Goal: Task Accomplishment & Management: Manage account settings

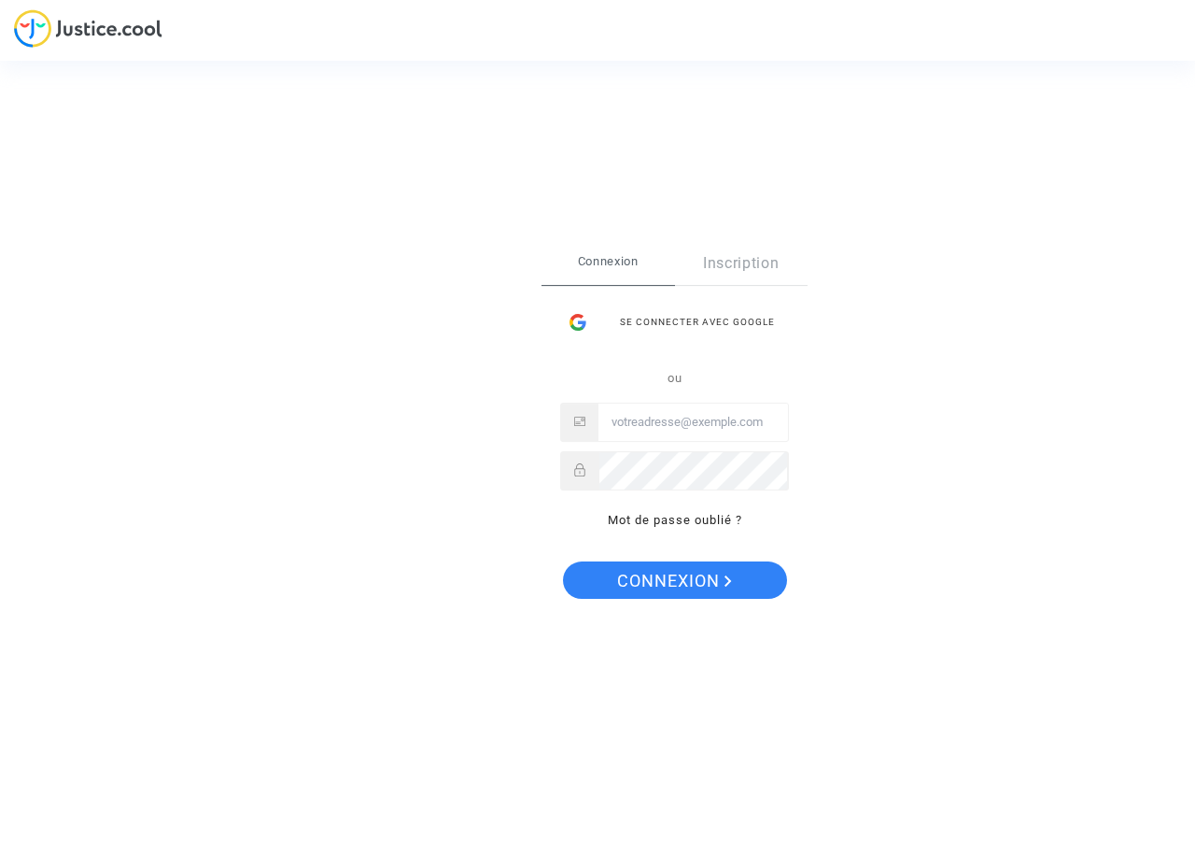
type input "[PERSON_NAME][EMAIL_ADDRESS][DOMAIN_NAME]"
click at [660, 585] on span "Connexion" at bounding box center [674, 580] width 115 height 39
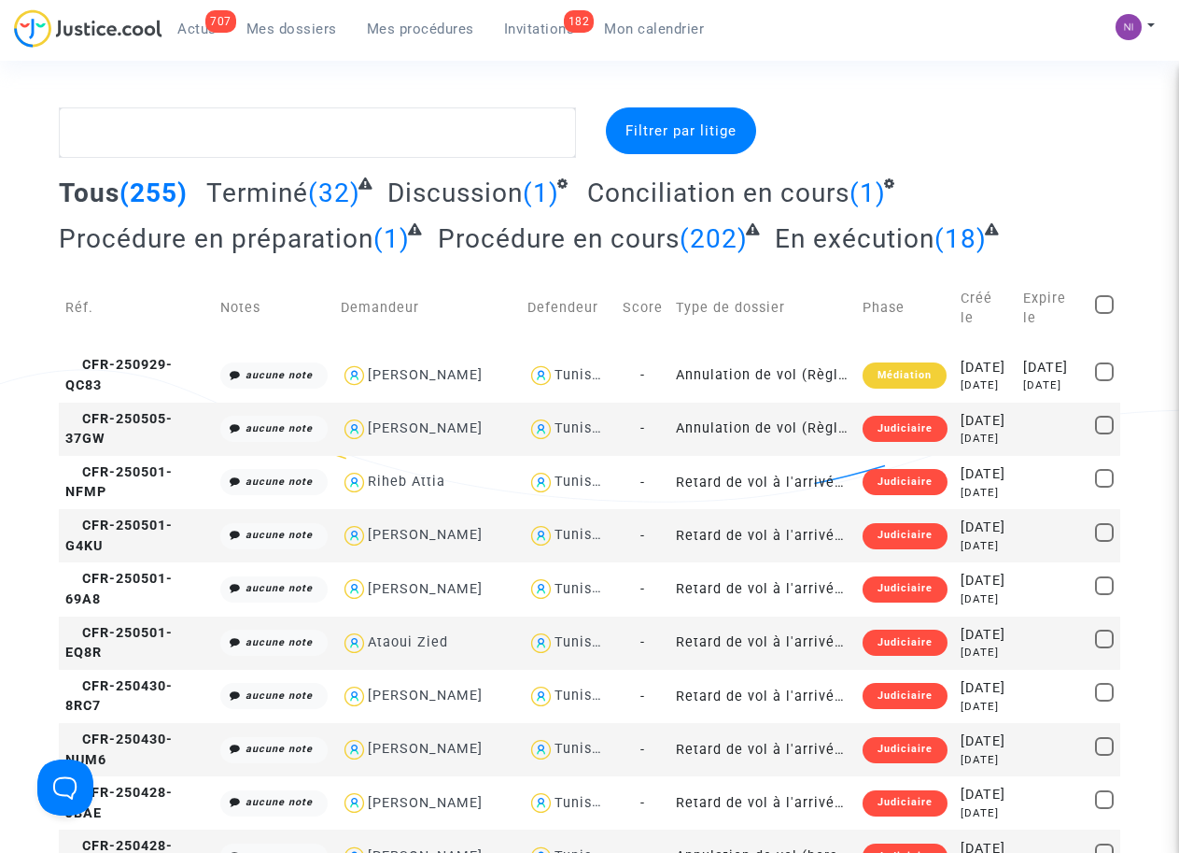
click at [686, 129] on span "Filtrer par litige" at bounding box center [681, 130] width 111 height 17
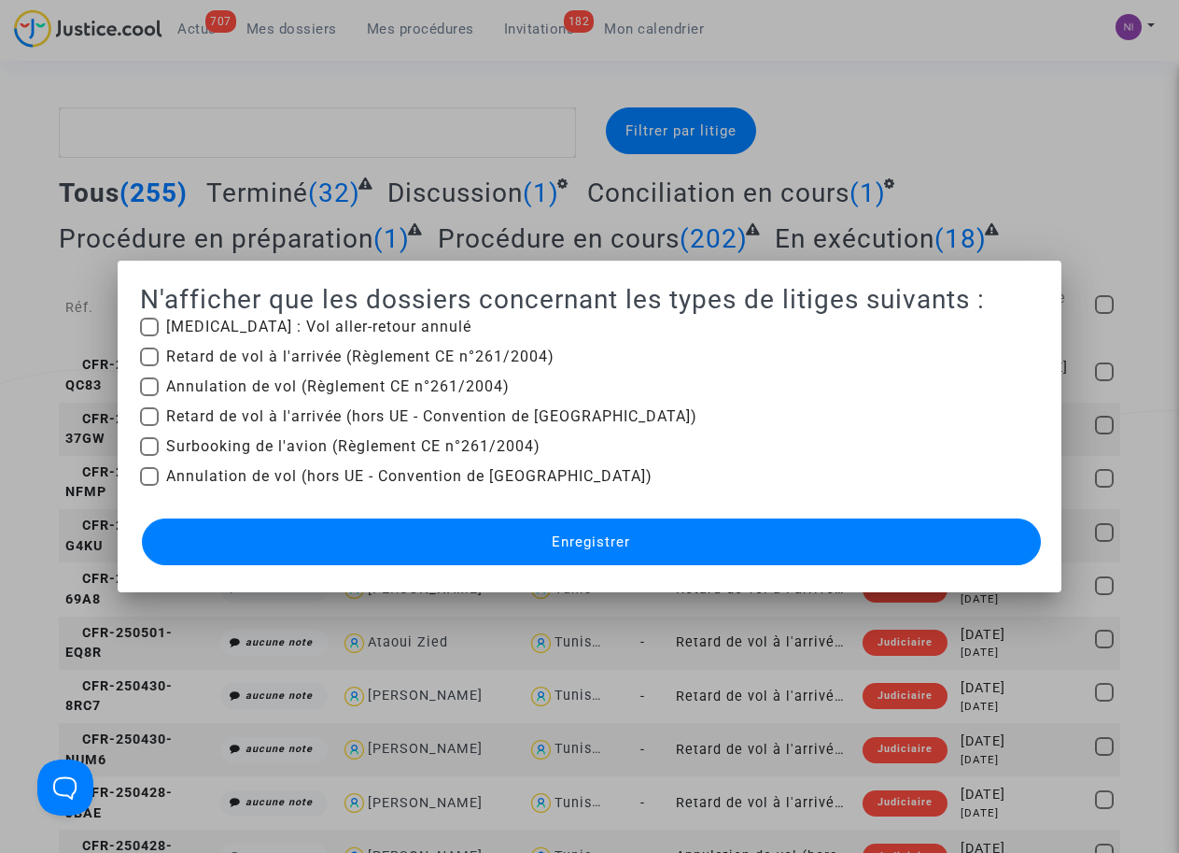
click at [1003, 149] on div at bounding box center [589, 426] width 1179 height 853
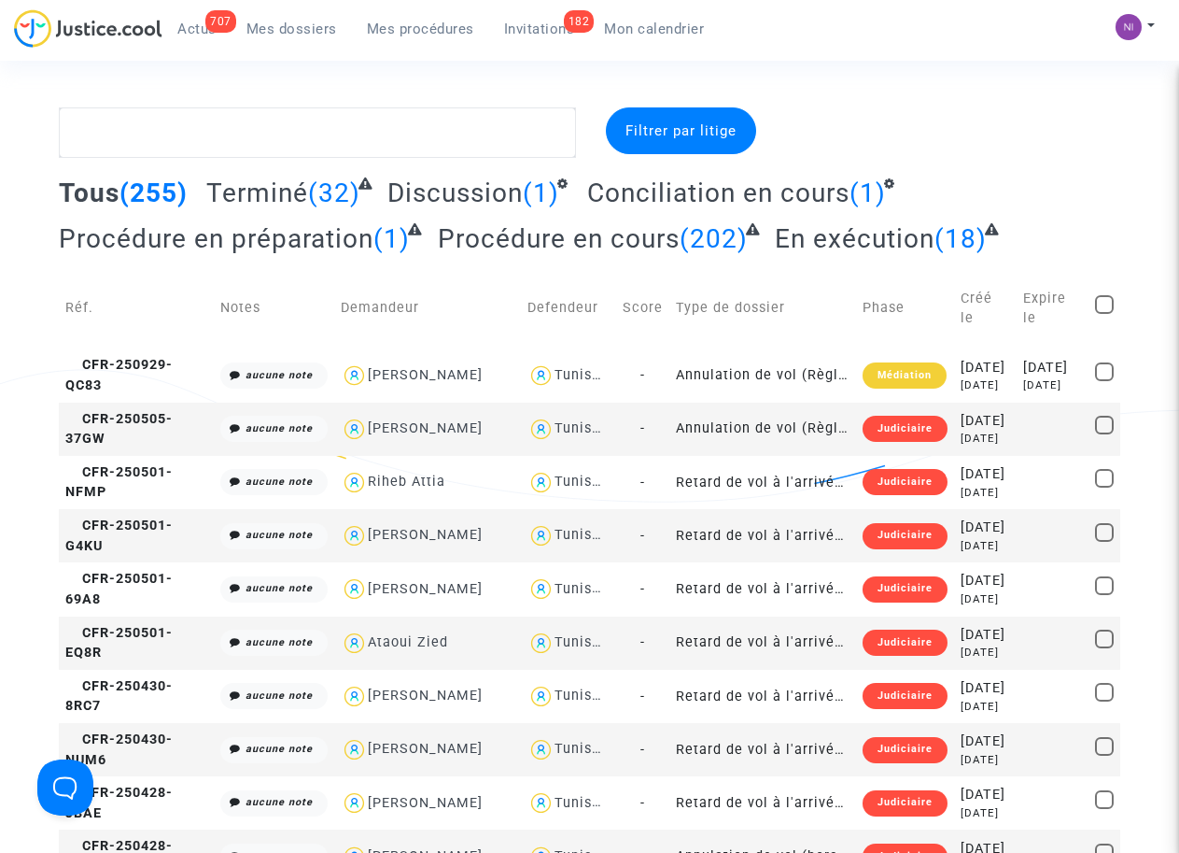
click at [666, 33] on span "Mon calendrier" at bounding box center [654, 29] width 100 height 17
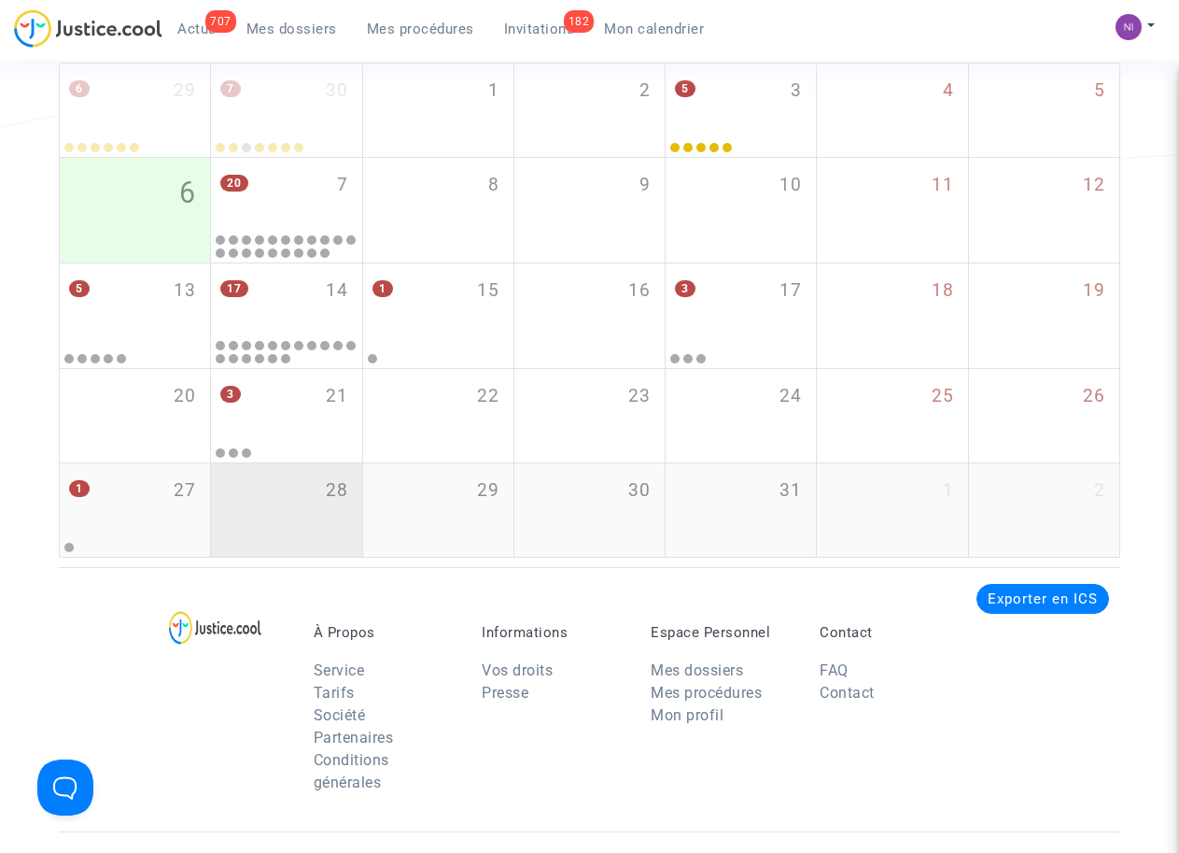
scroll to position [127, 0]
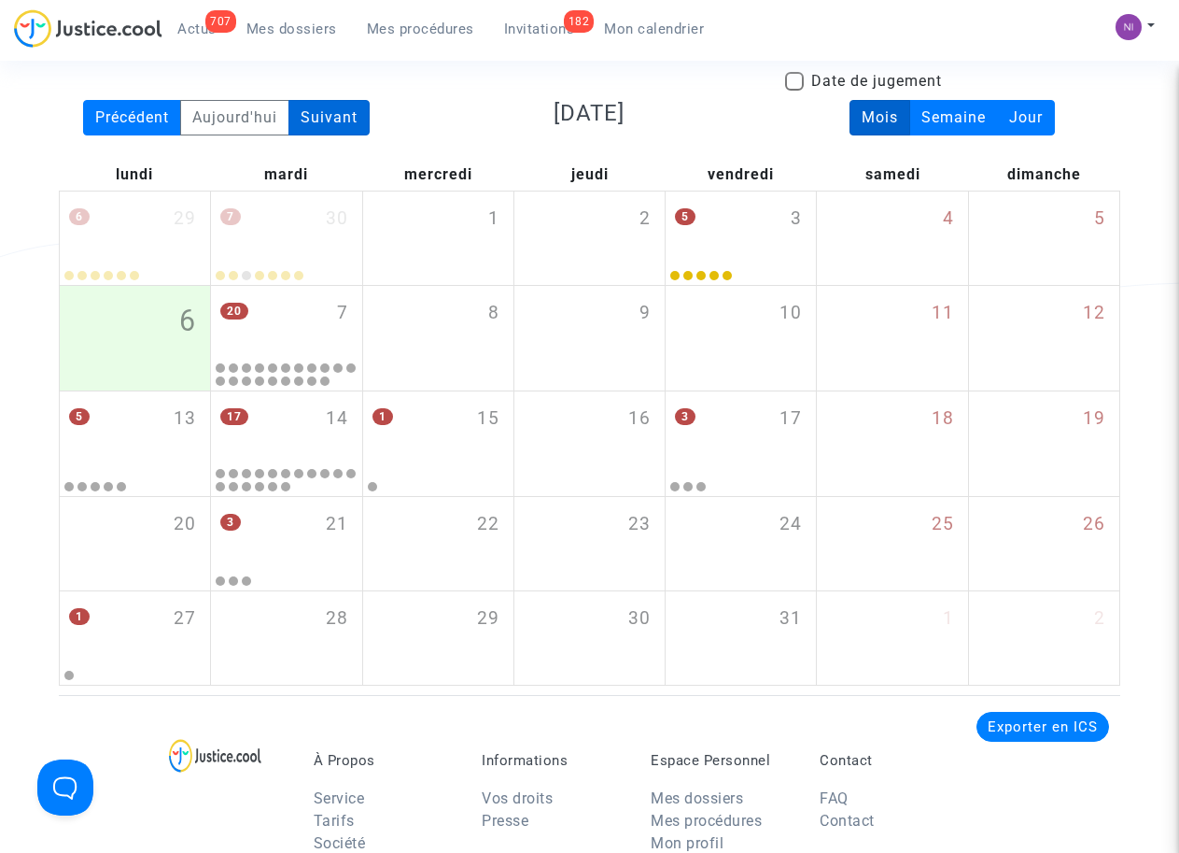
click at [320, 116] on div "Suivant" at bounding box center [329, 117] width 81 height 35
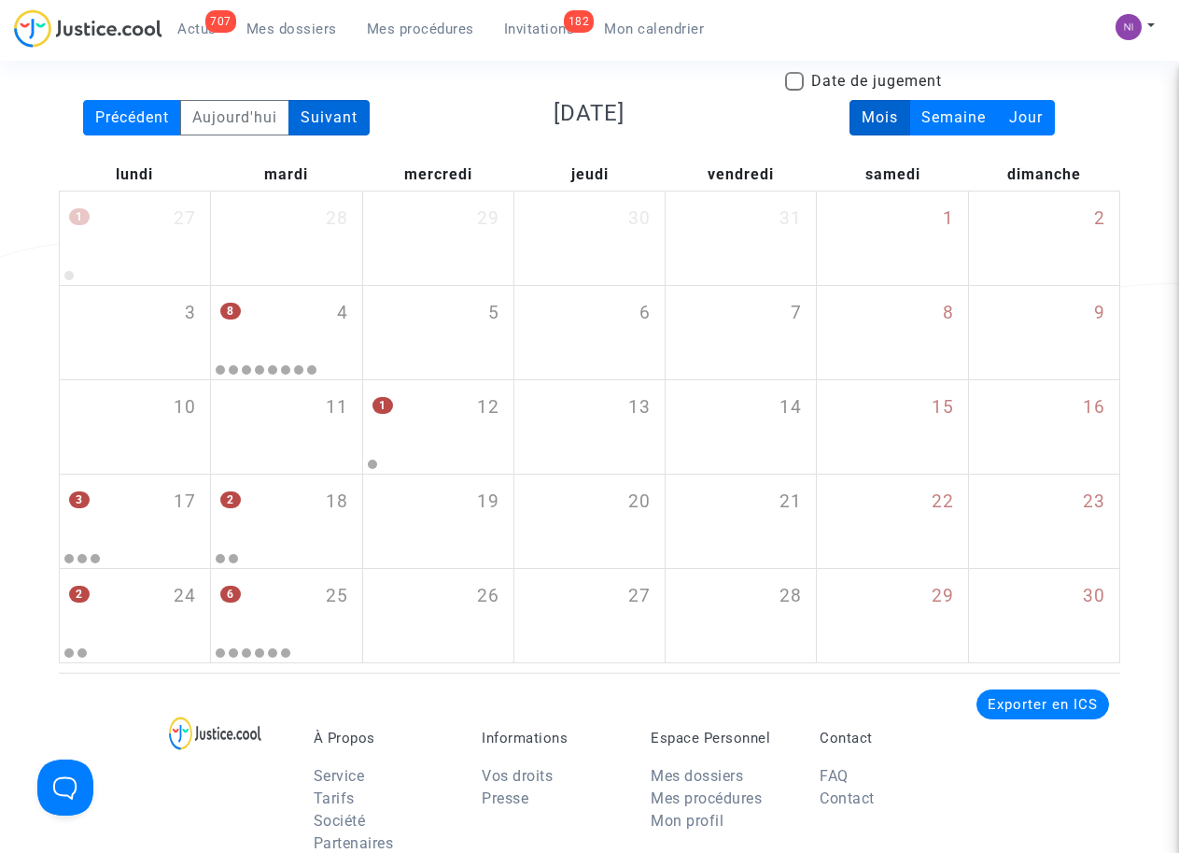
click at [320, 116] on div "Suivant" at bounding box center [329, 117] width 81 height 35
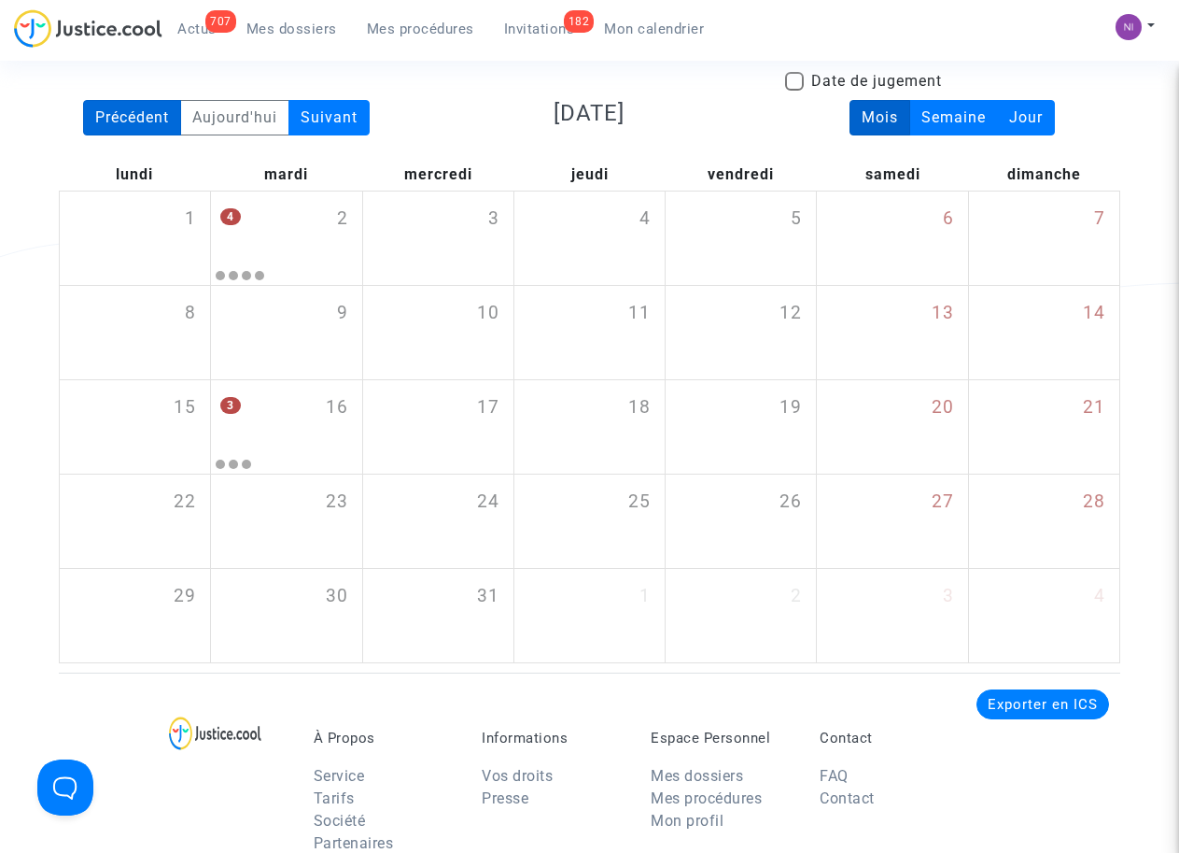
click at [104, 110] on div "Précédent" at bounding box center [132, 117] width 98 height 35
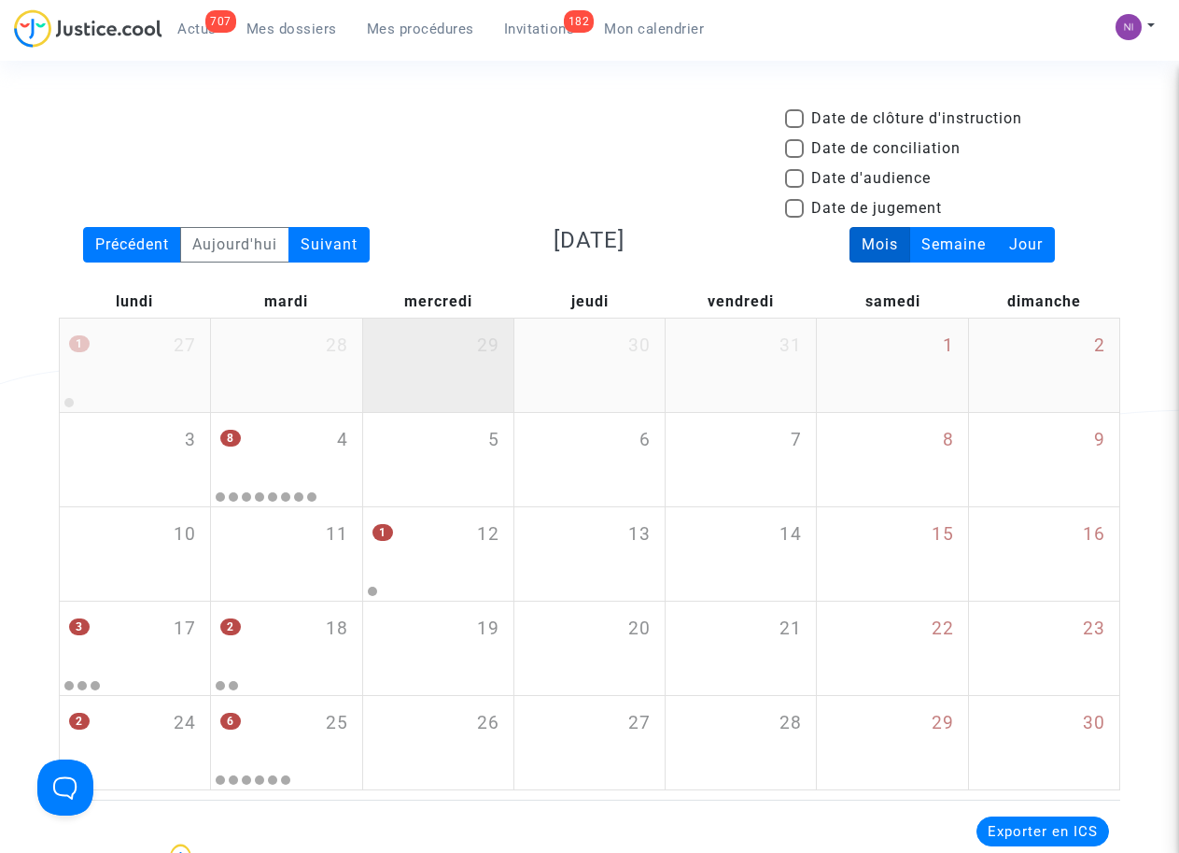
scroll to position [0, 0]
click at [551, 27] on span "Invitations" at bounding box center [539, 29] width 71 height 17
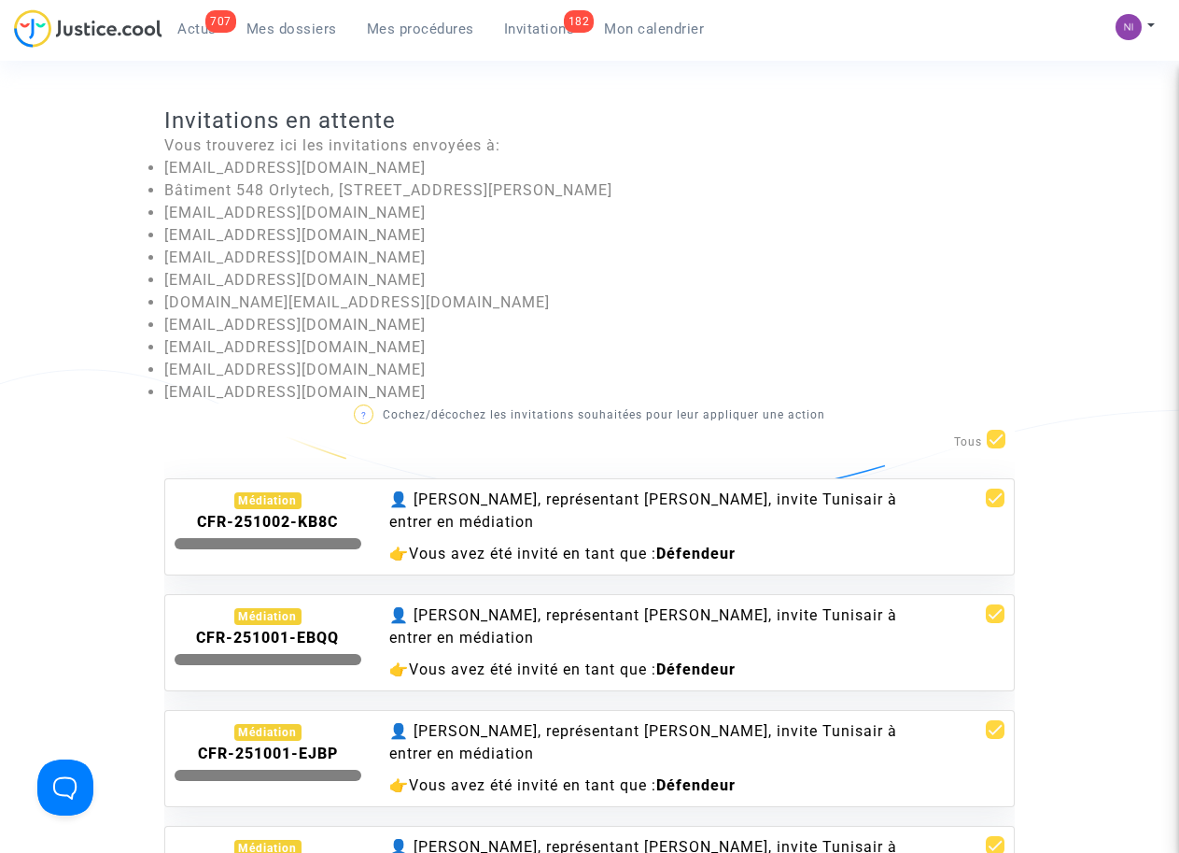
click at [641, 26] on span "Mon calendrier" at bounding box center [654, 29] width 100 height 17
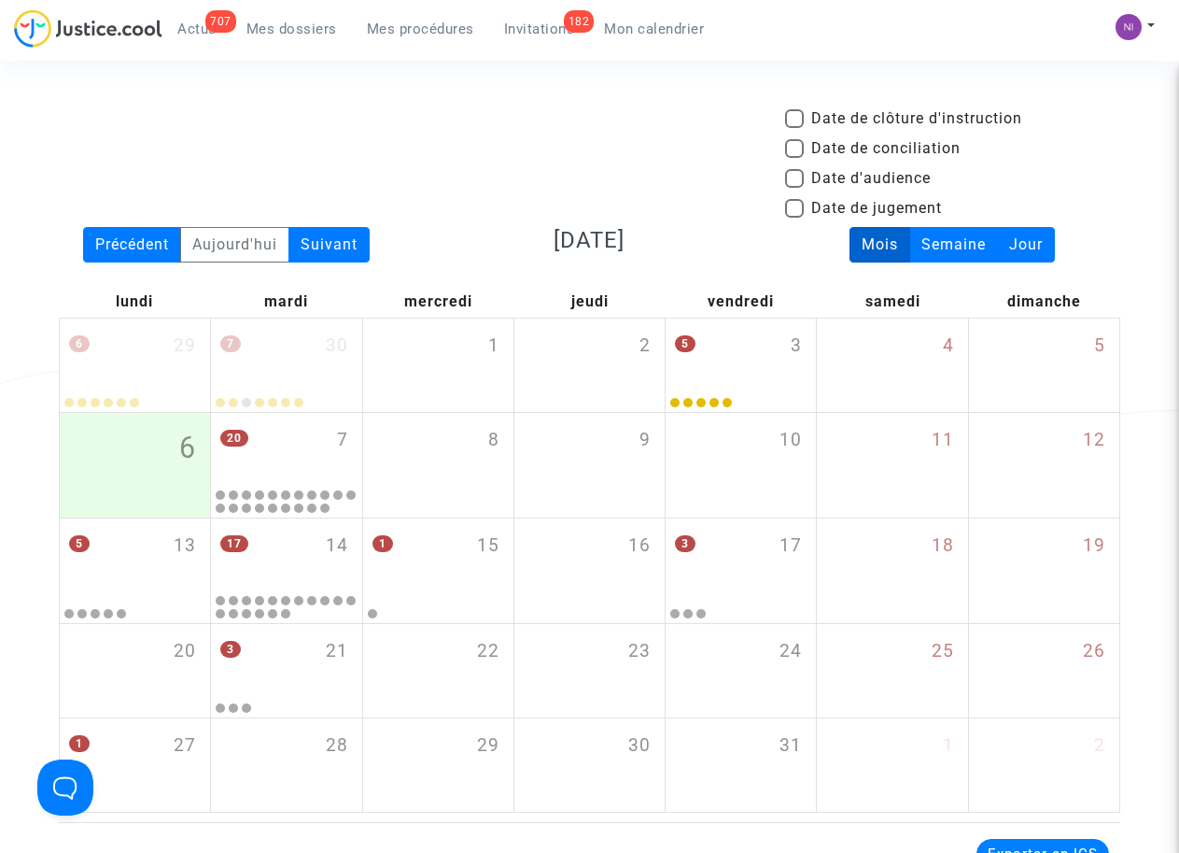
click at [292, 151] on div "Date de clôture d'instruction Date de conciliation Date d'audience Date de juge…" at bounding box center [590, 167] width 1090 height 120
click at [343, 126] on div "Date de clôture d'instruction Date de conciliation Date d'audience Date de juge…" at bounding box center [590, 167] width 1090 height 120
click at [275, 30] on span "Mes dossiers" at bounding box center [292, 29] width 91 height 17
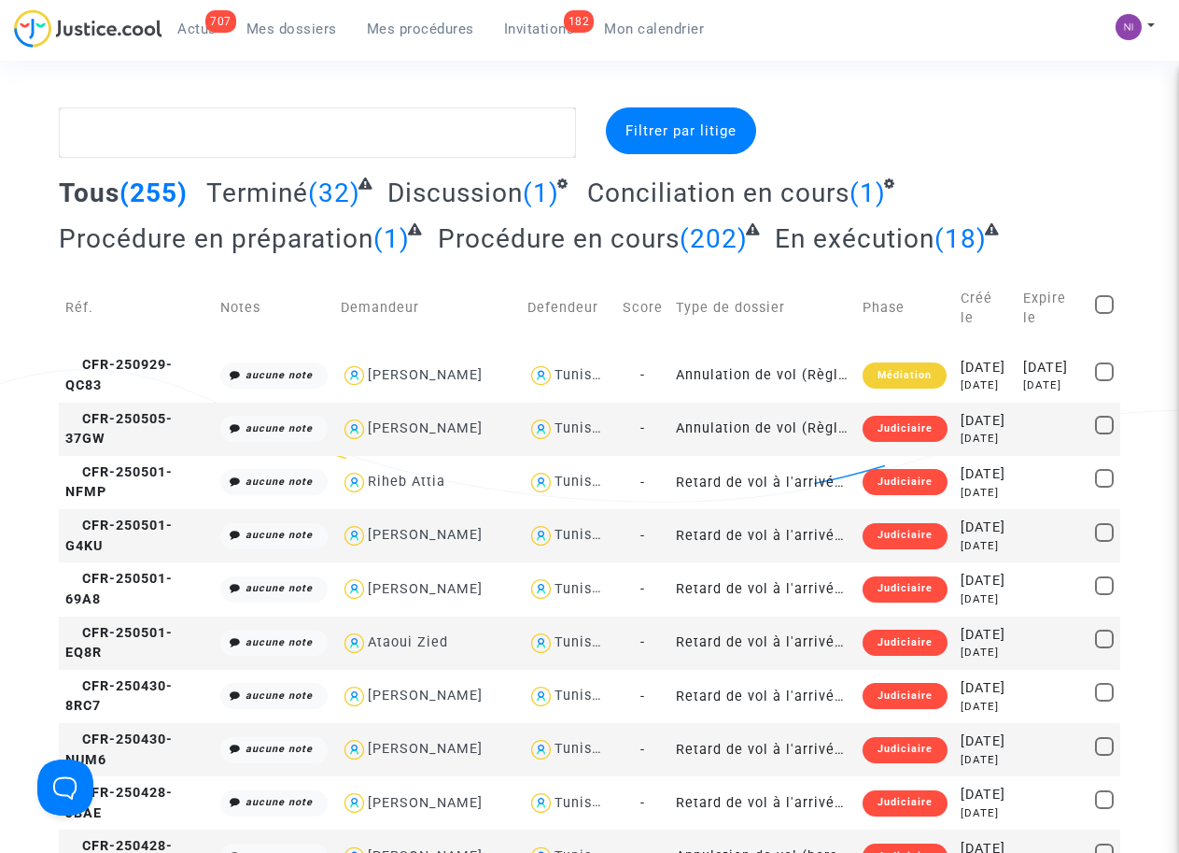
click at [712, 185] on span "Conciliation en cours" at bounding box center [718, 192] width 262 height 31
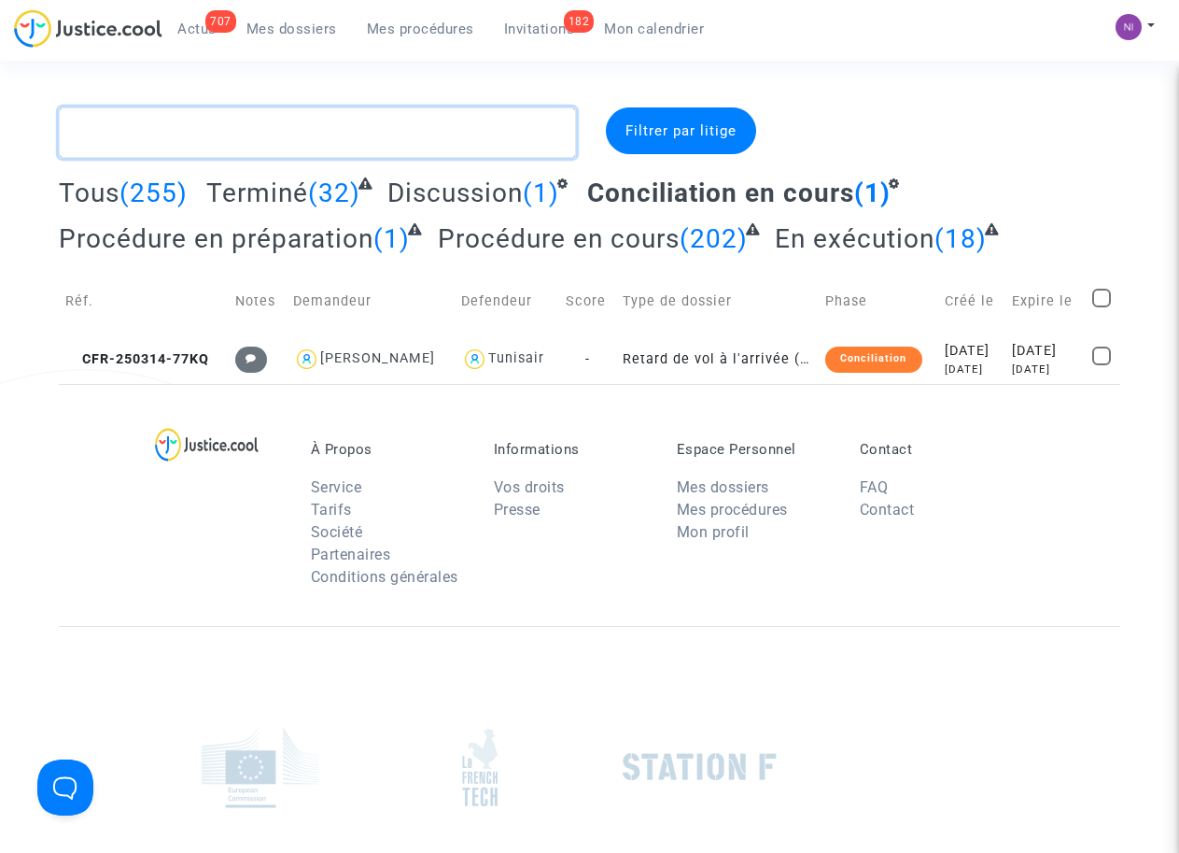
click at [195, 134] on textarea at bounding box center [317, 132] width 516 height 50
paste textarea "2025F01715"
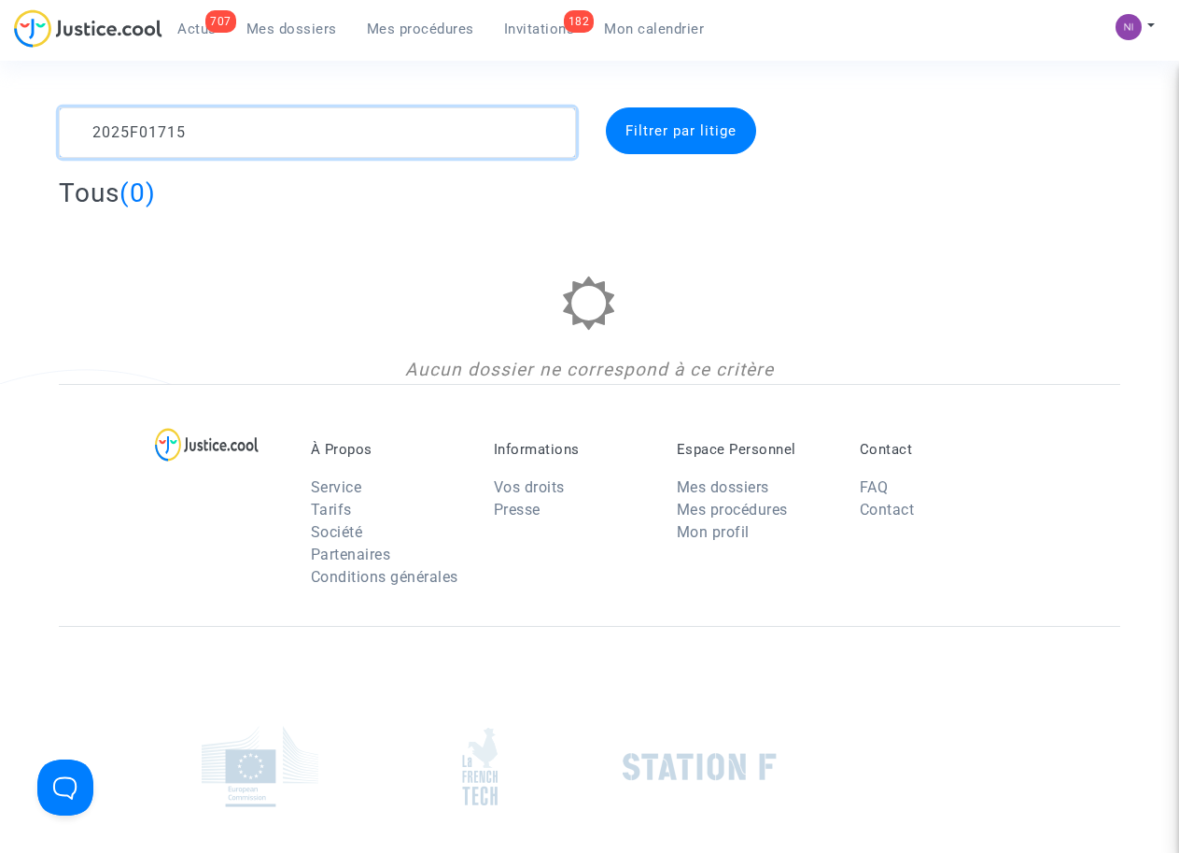
type textarea "2025F01715"
click at [690, 139] on div "Filtrer par litige" at bounding box center [681, 130] width 150 height 47
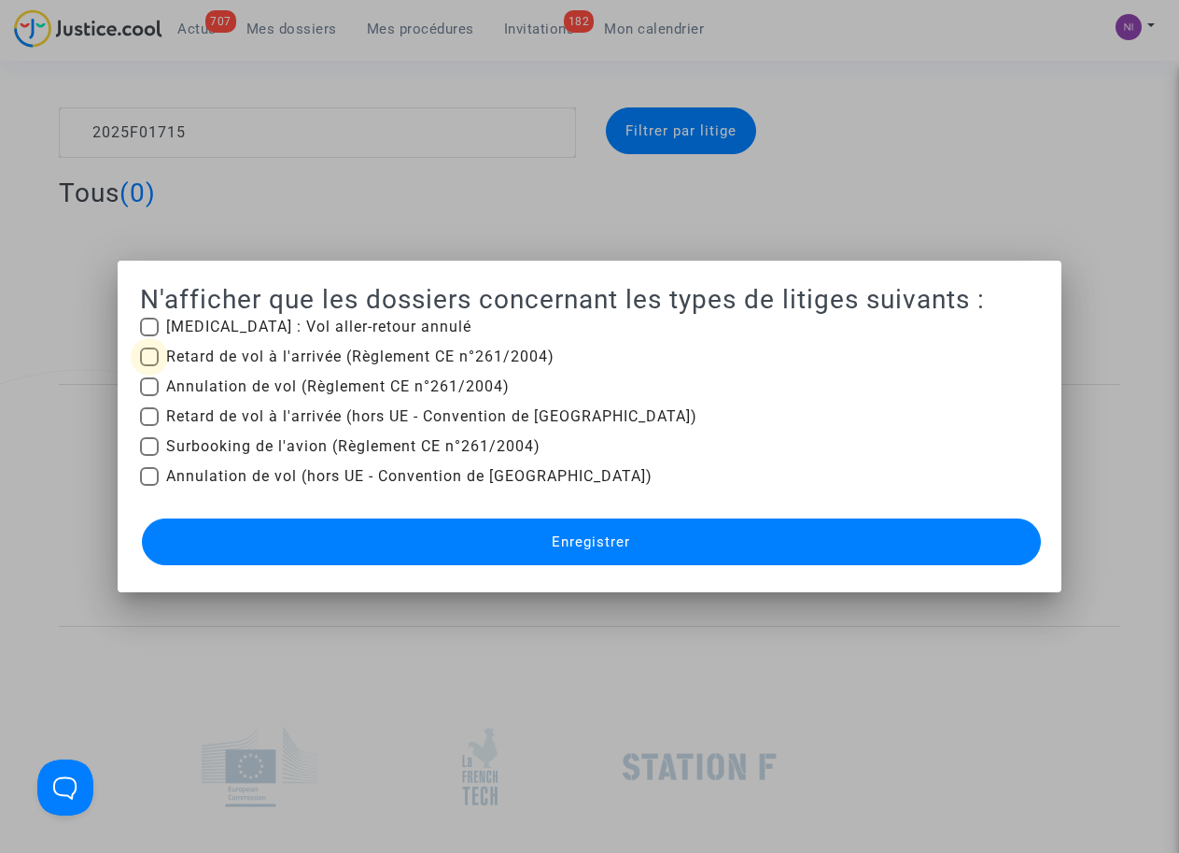
click at [155, 353] on label "Retard de vol à l'arrivée (Règlement CE n°261/2004)" at bounding box center [347, 356] width 415 height 22
click at [149, 366] on input "Retard de vol à l'arrivée (Règlement CE n°261/2004)" at bounding box center [148, 366] width 1 height 1
checkbox input "true"
click at [677, 526] on button "Enregistrer" at bounding box center [591, 541] width 898 height 47
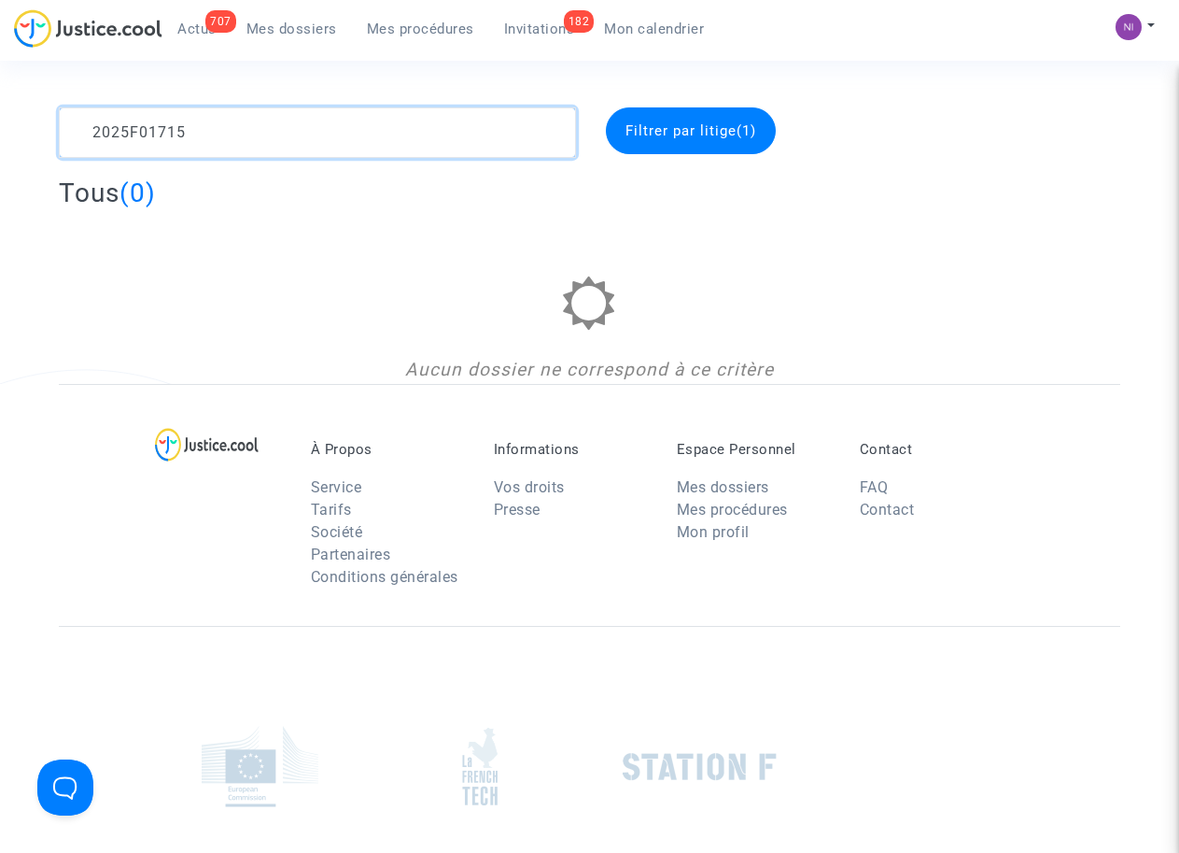
drag, startPoint x: 212, startPoint y: 140, endPoint x: 0, endPoint y: 109, distance: 214.2
click at [0, 109] on div "2025F01715 Filtrer par litige (1) Tous (0) Aucun dossier ne correspond à ce cri…" at bounding box center [589, 245] width 1179 height 276
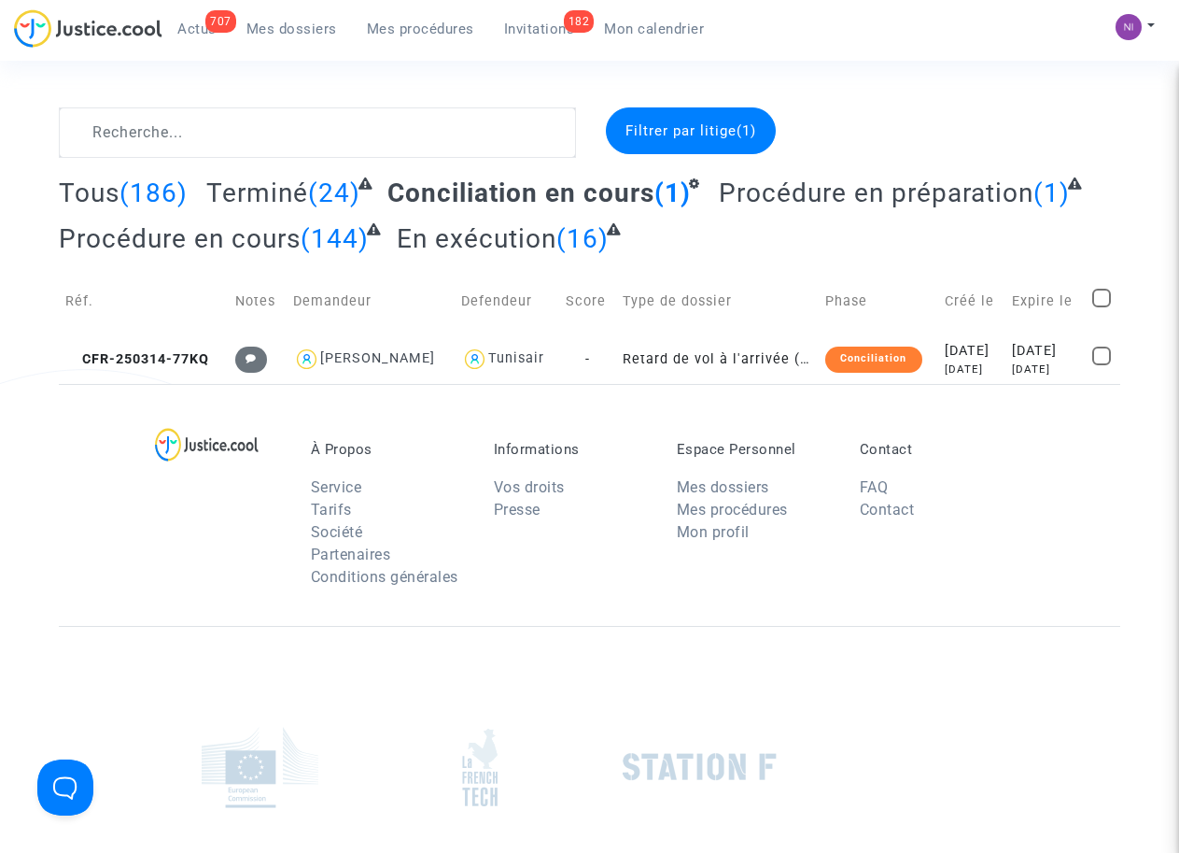
click at [668, 20] on link "Mon calendrier" at bounding box center [654, 29] width 130 height 28
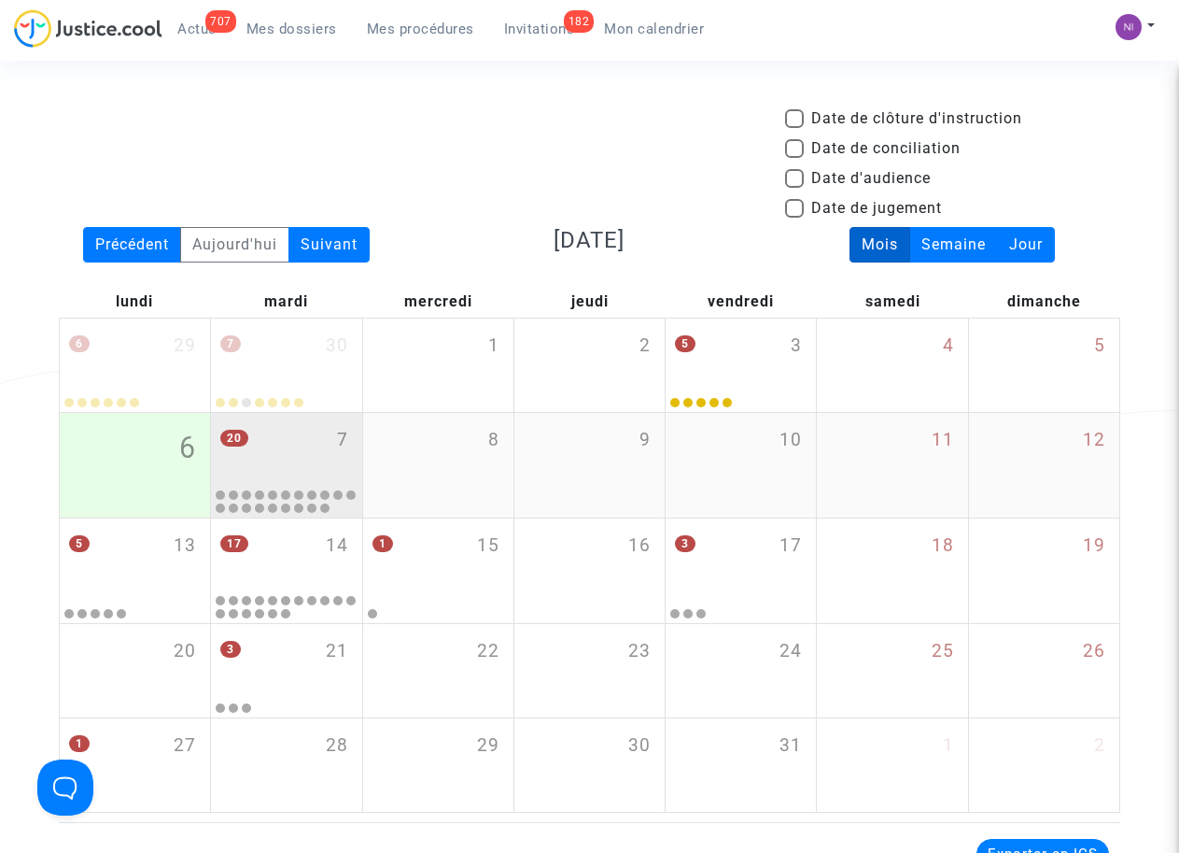
click at [267, 461] on div "20 7" at bounding box center [286, 449] width 150 height 73
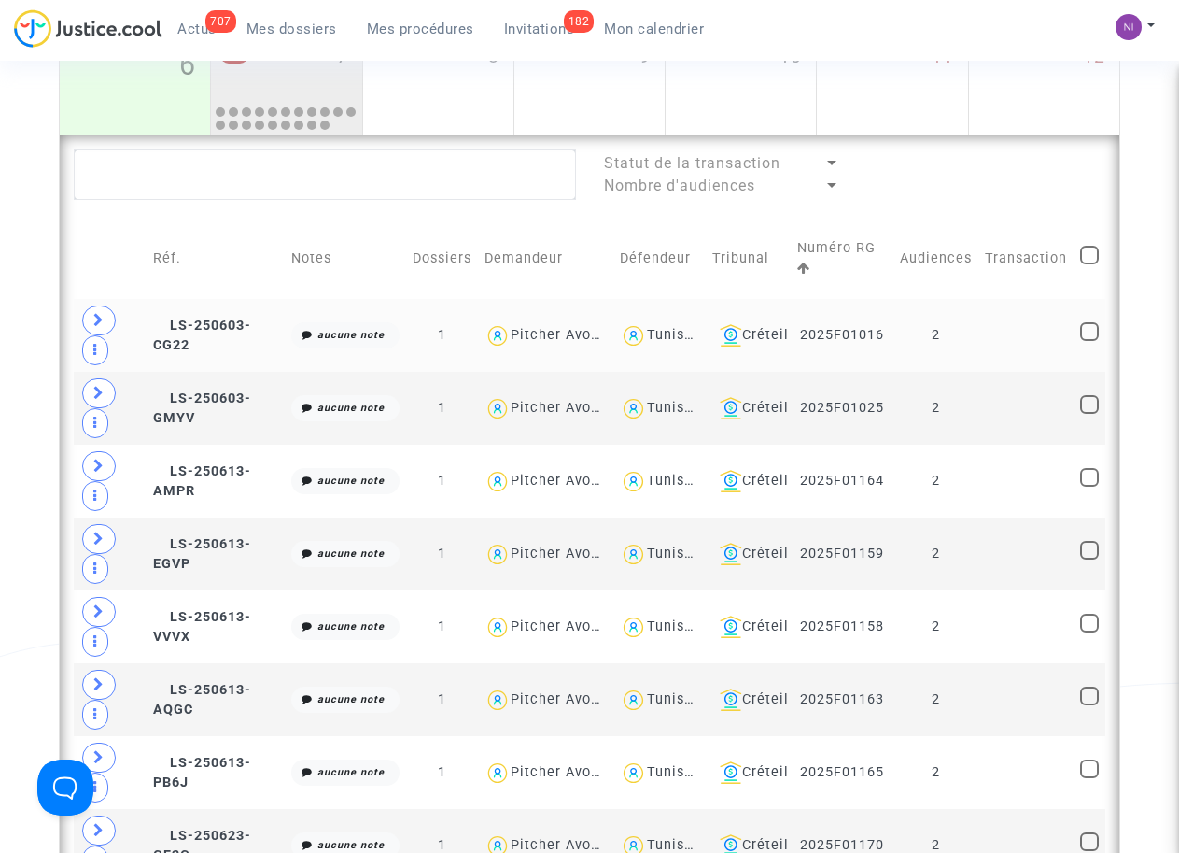
scroll to position [383, 0]
click at [1007, 338] on td at bounding box center [1026, 335] width 95 height 73
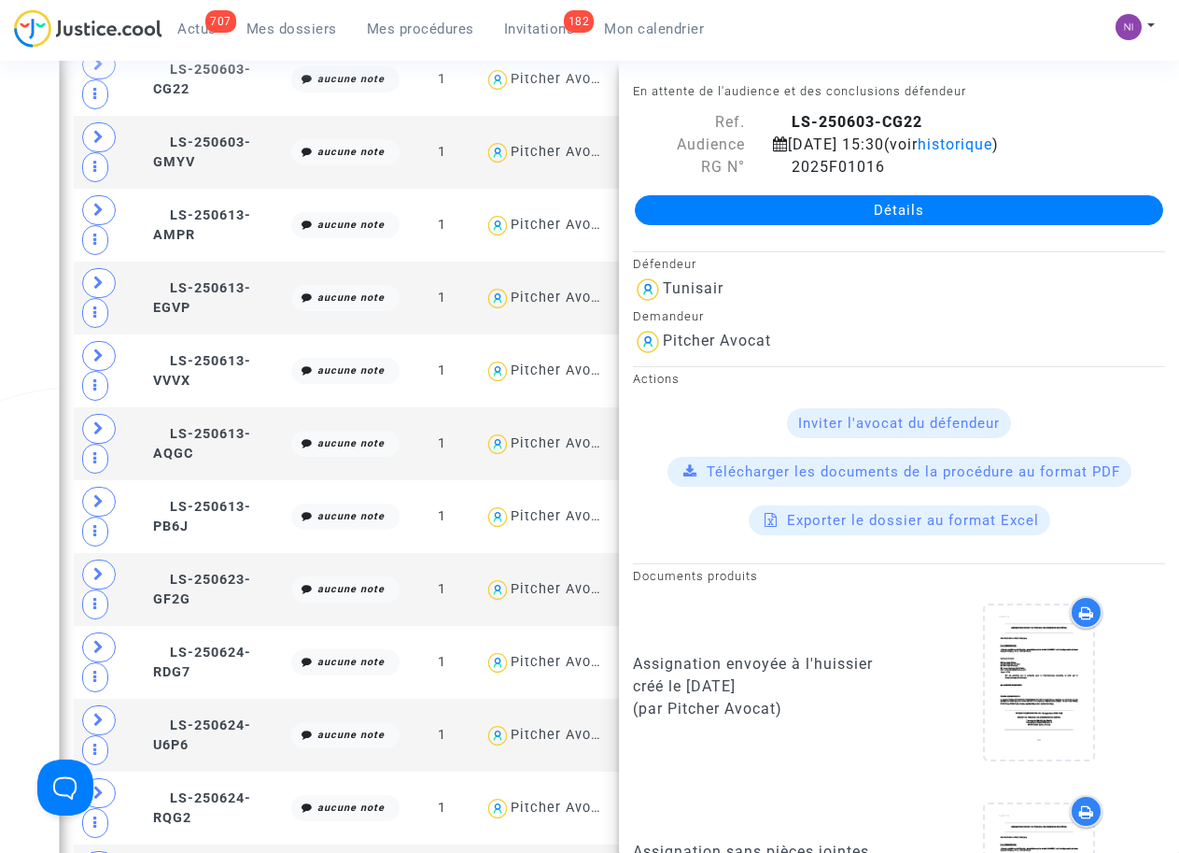
scroll to position [0, 0]
click at [1022, 42] on div "707 Actus Mes dossiers Mes procédures 182 Invitations Mon calendrier Mon profil…" at bounding box center [589, 34] width 1179 height 51
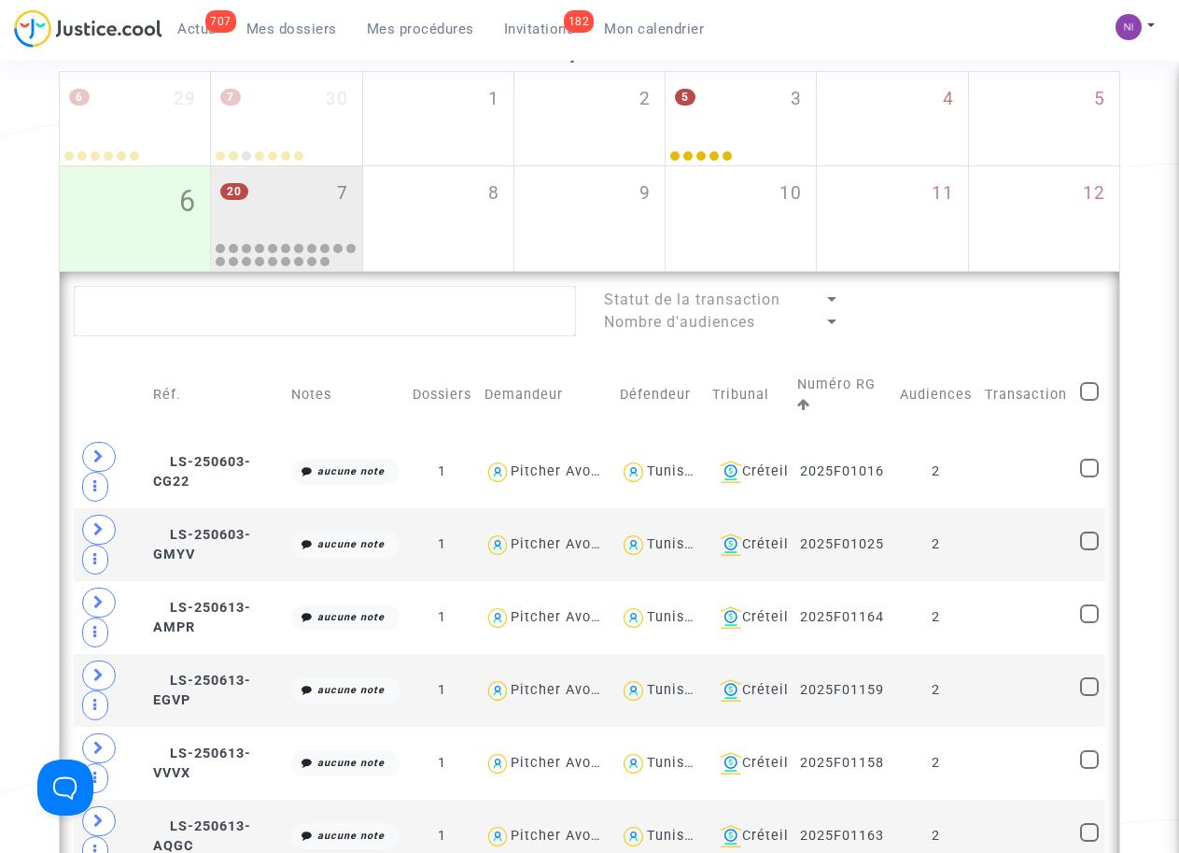
scroll to position [255, 0]
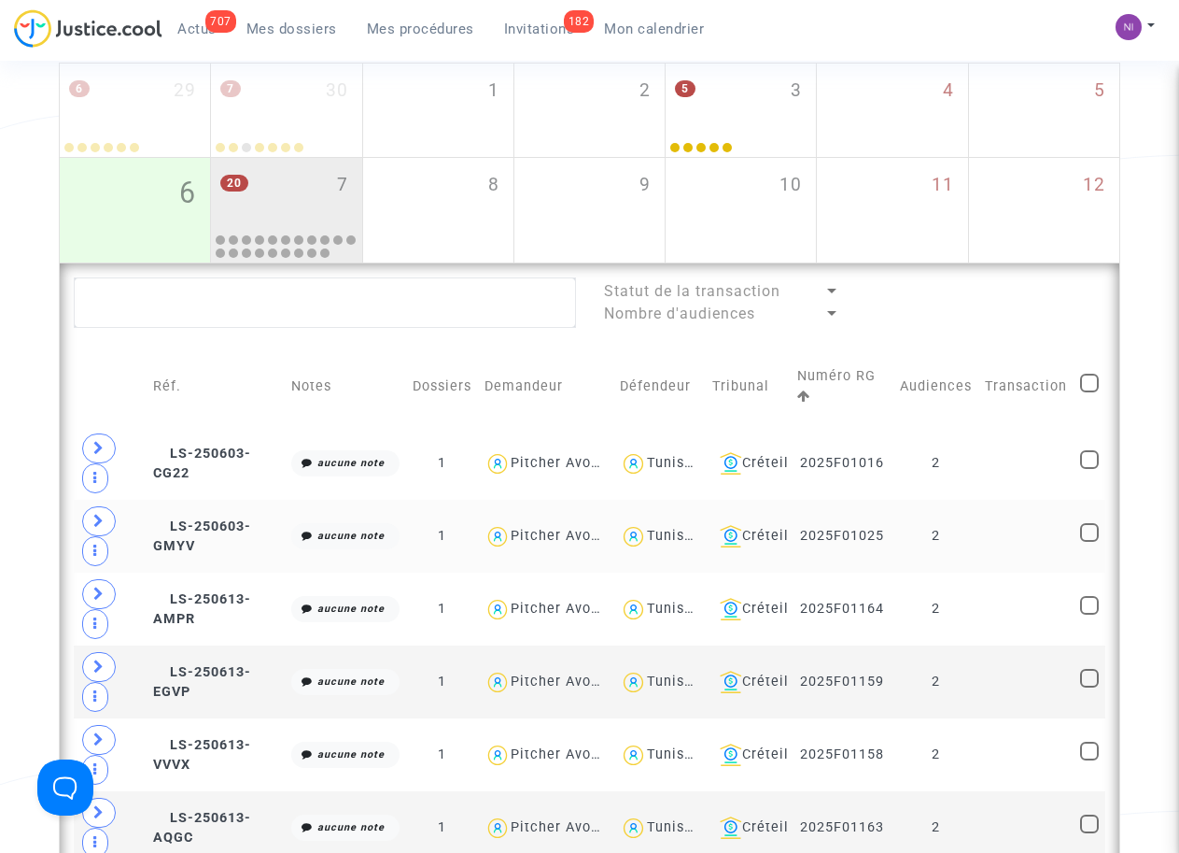
click at [1008, 534] on td at bounding box center [1026, 536] width 95 height 73
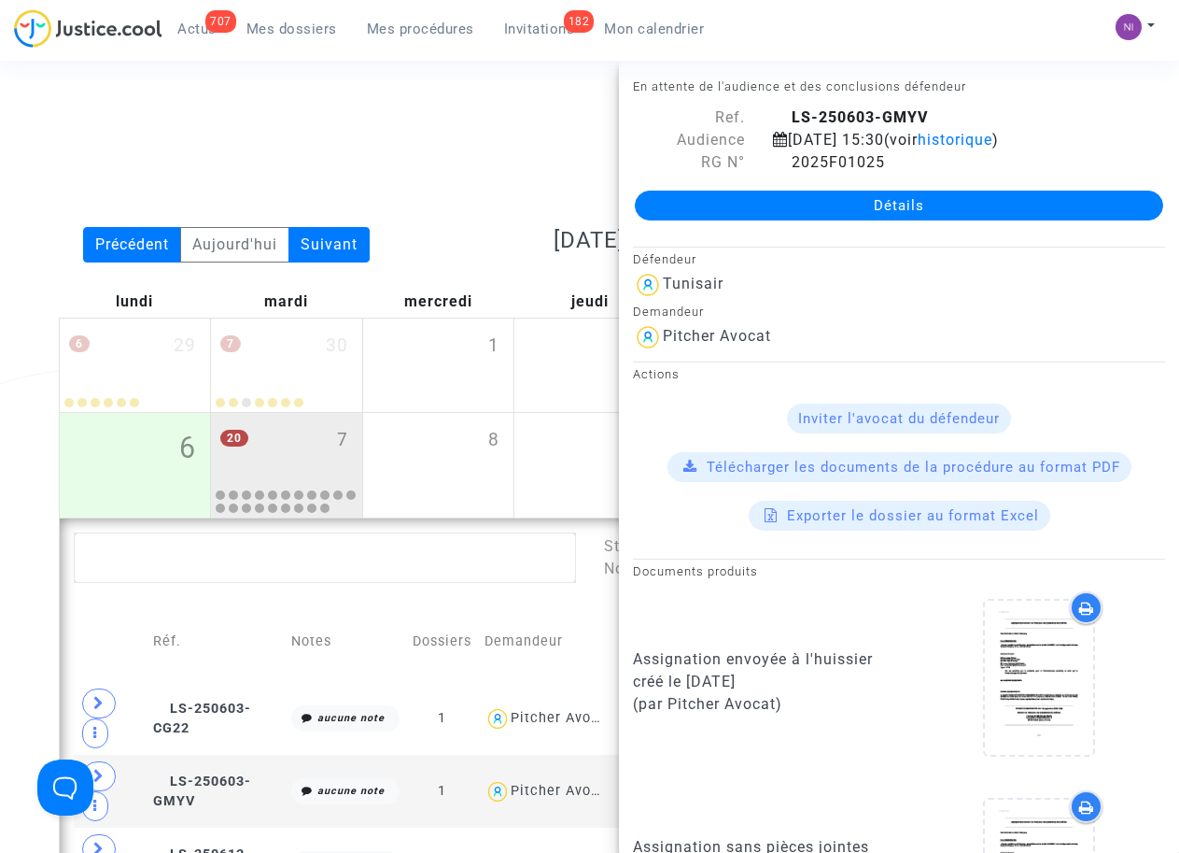
scroll to position [0, 0]
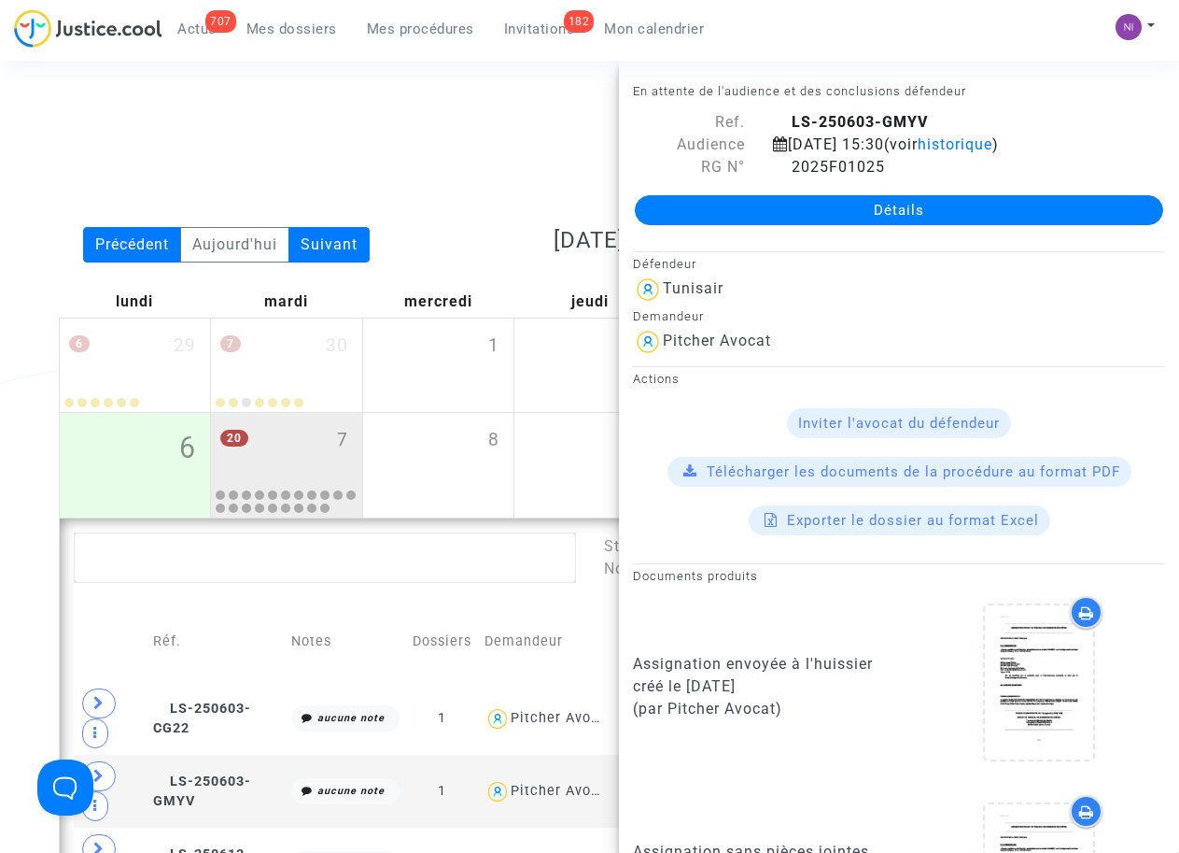
click at [930, 196] on link "Détails" at bounding box center [899, 210] width 528 height 30
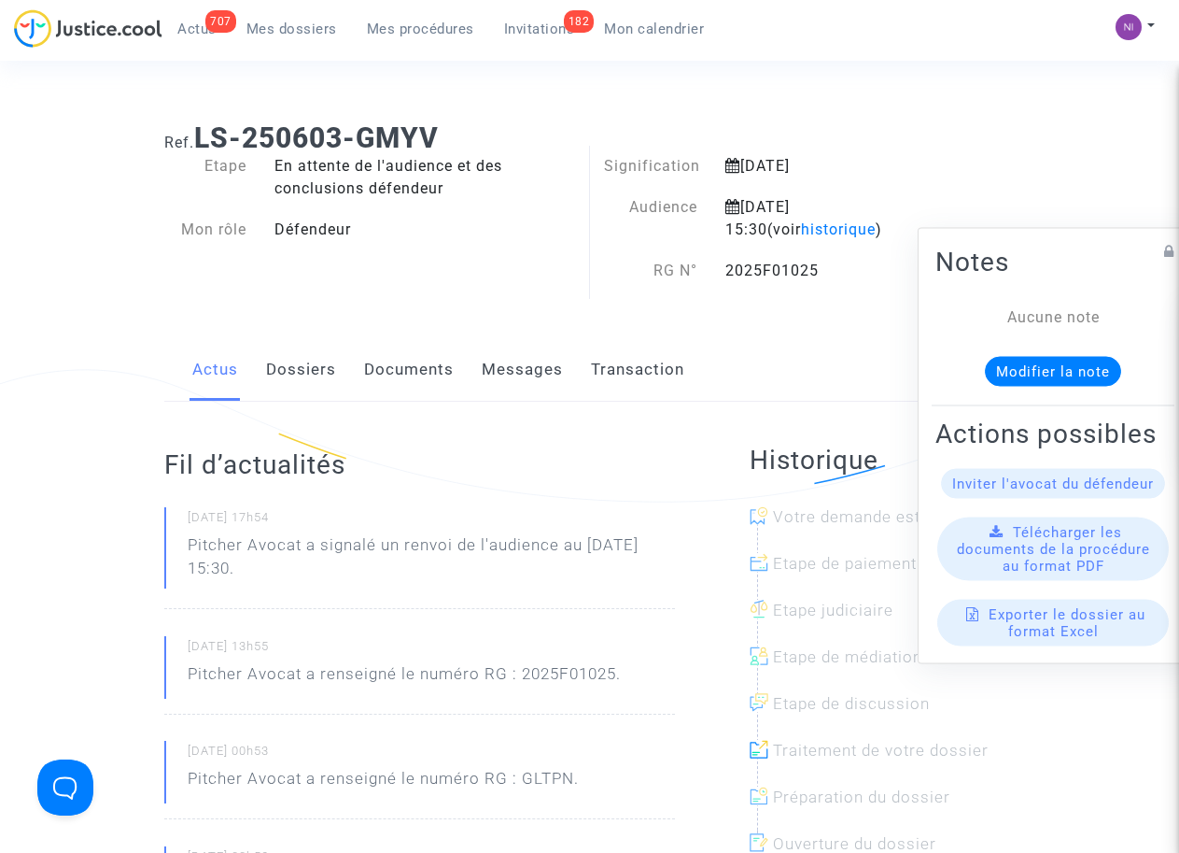
click at [1100, 107] on ng-component "Ref. LS-250603-GMYV Etape En attente de l'audience et des conclusions défendeur…" at bounding box center [590, 815] width 1062 height 1416
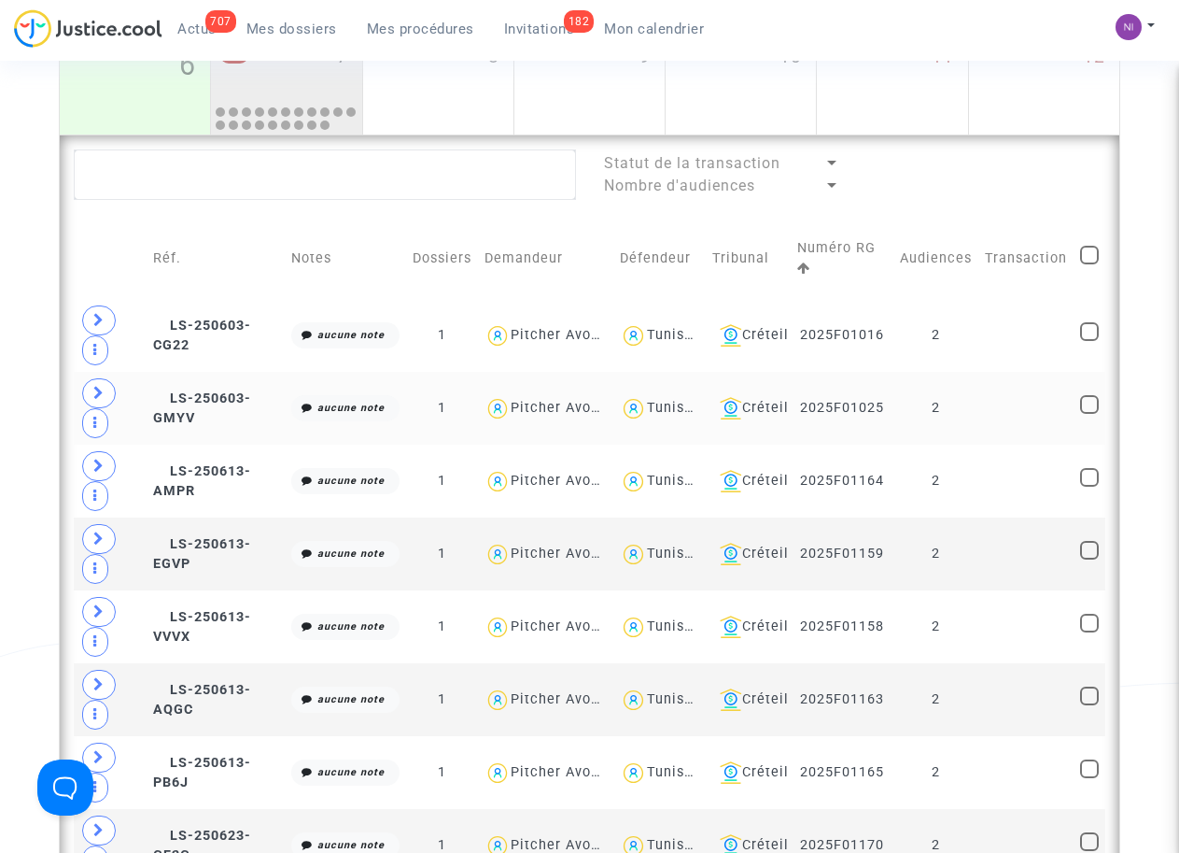
scroll to position [383, 0]
click at [187, 325] on span "LS-250603-CG22" at bounding box center [202, 335] width 98 height 36
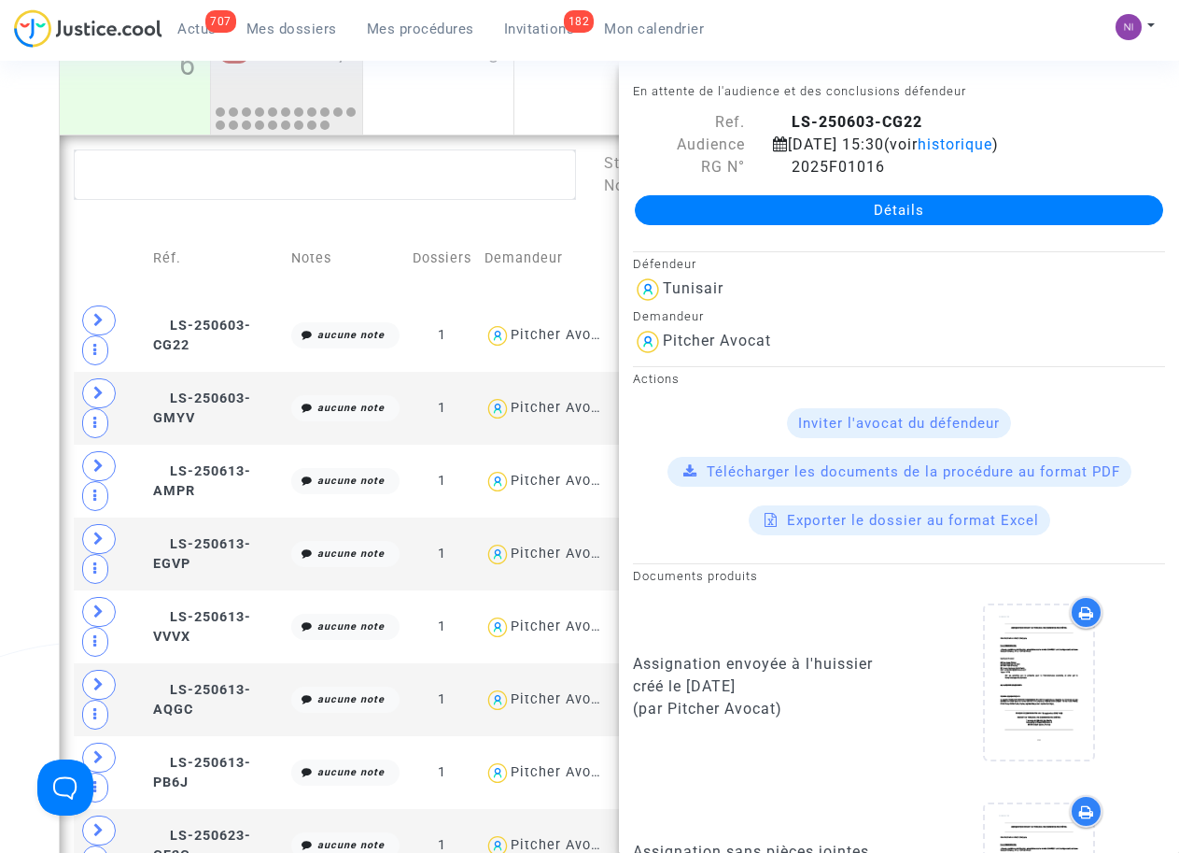
click at [996, 472] on span "Télécharger les documents de la procédure au format PDF" at bounding box center [914, 471] width 414 height 17
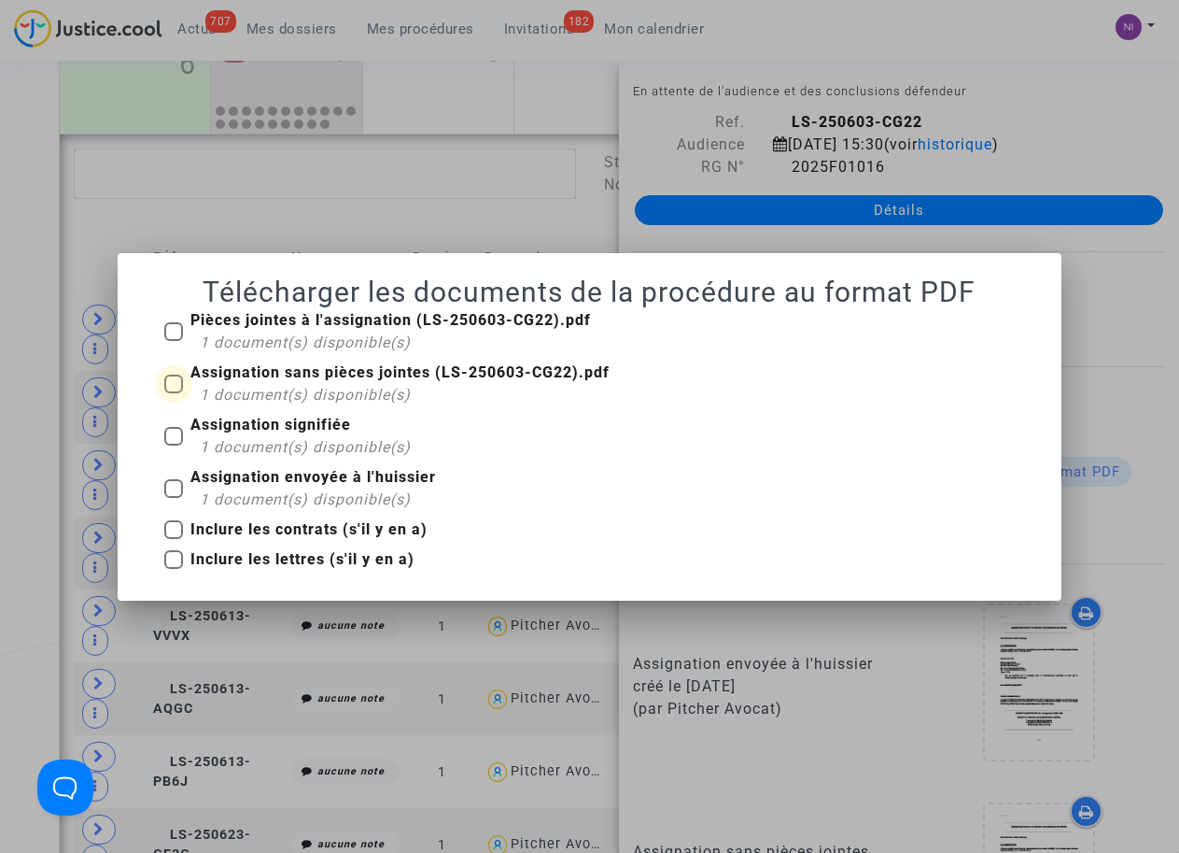
click at [176, 378] on span at bounding box center [173, 383] width 19 height 19
click at [174, 393] on input "Assignation sans pièces jointes (LS-250603-CG22).pdf 1 document(s) disponible(s)" at bounding box center [173, 393] width 1 height 1
checkbox input "true"
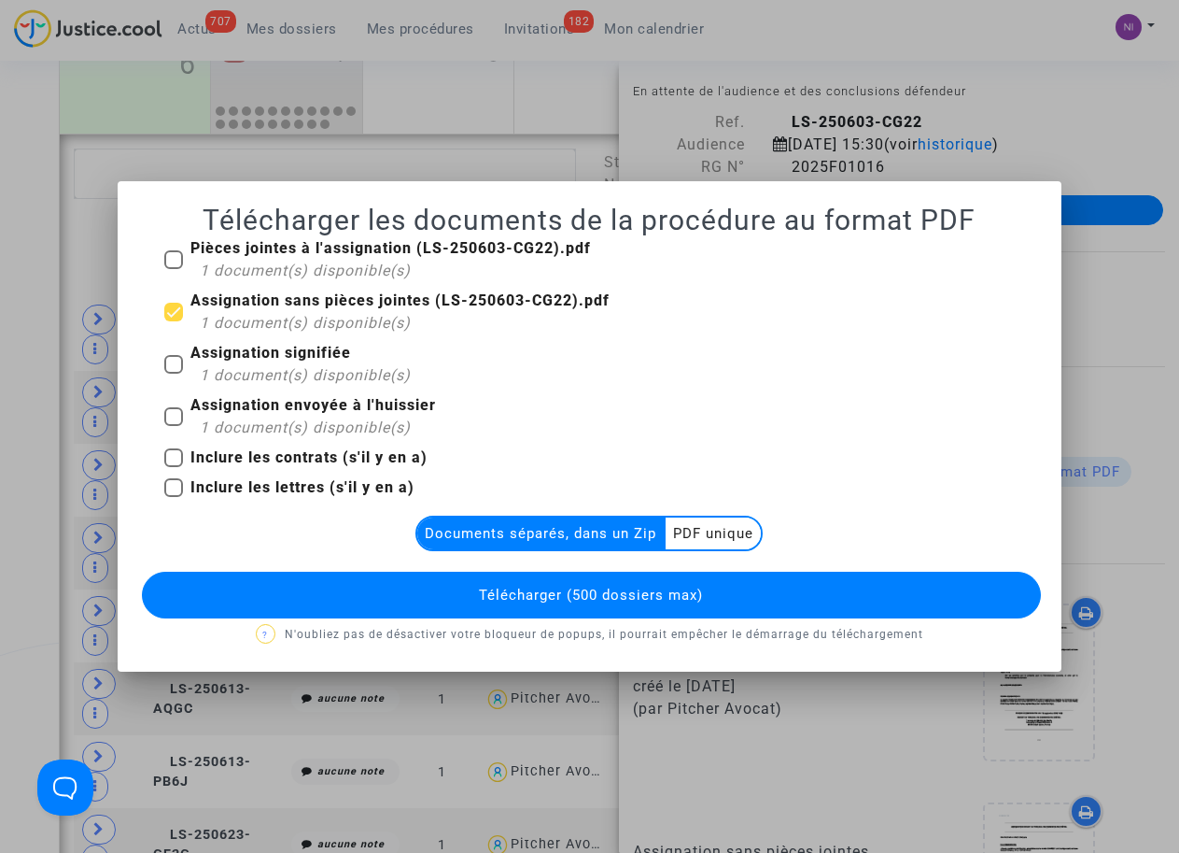
click at [737, 536] on multi-toggle-item "PDF unique" at bounding box center [713, 533] width 95 height 32
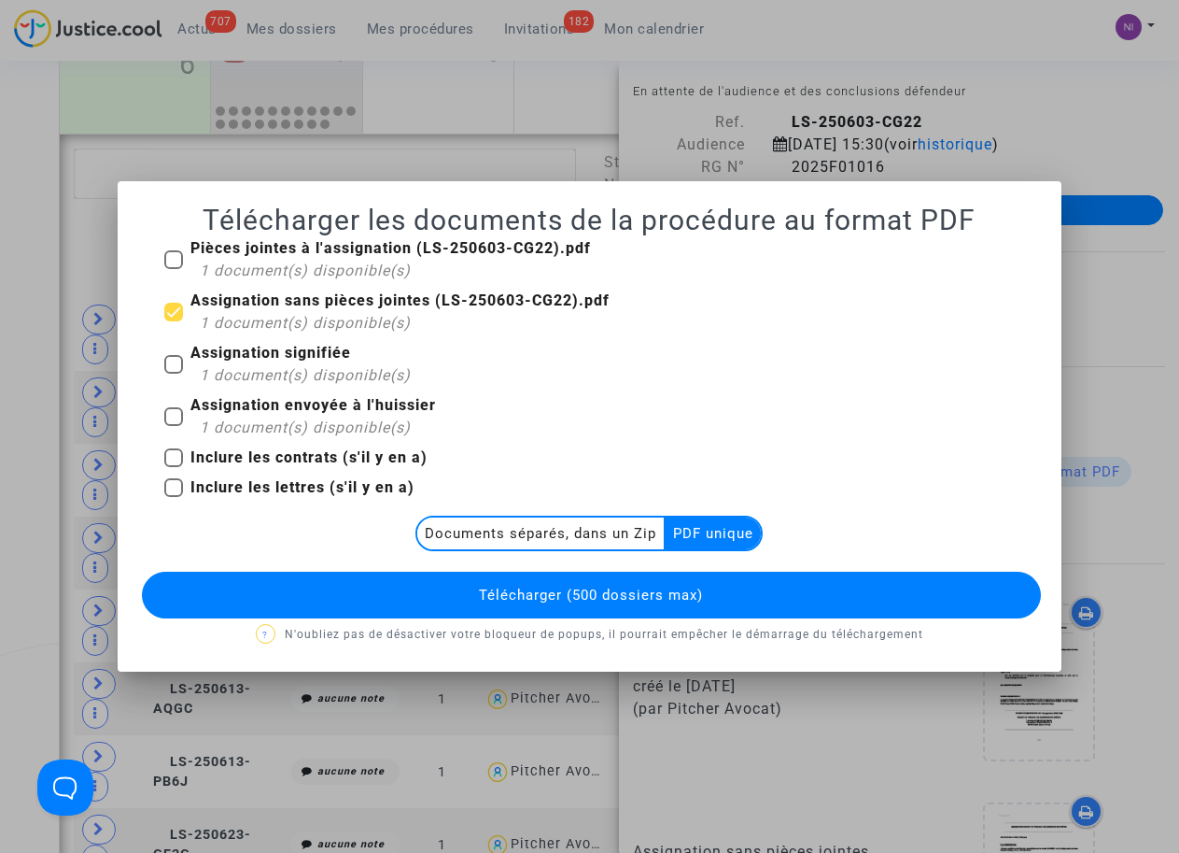
click at [669, 602] on span "Télécharger (500 dossiers max)" at bounding box center [591, 594] width 224 height 17
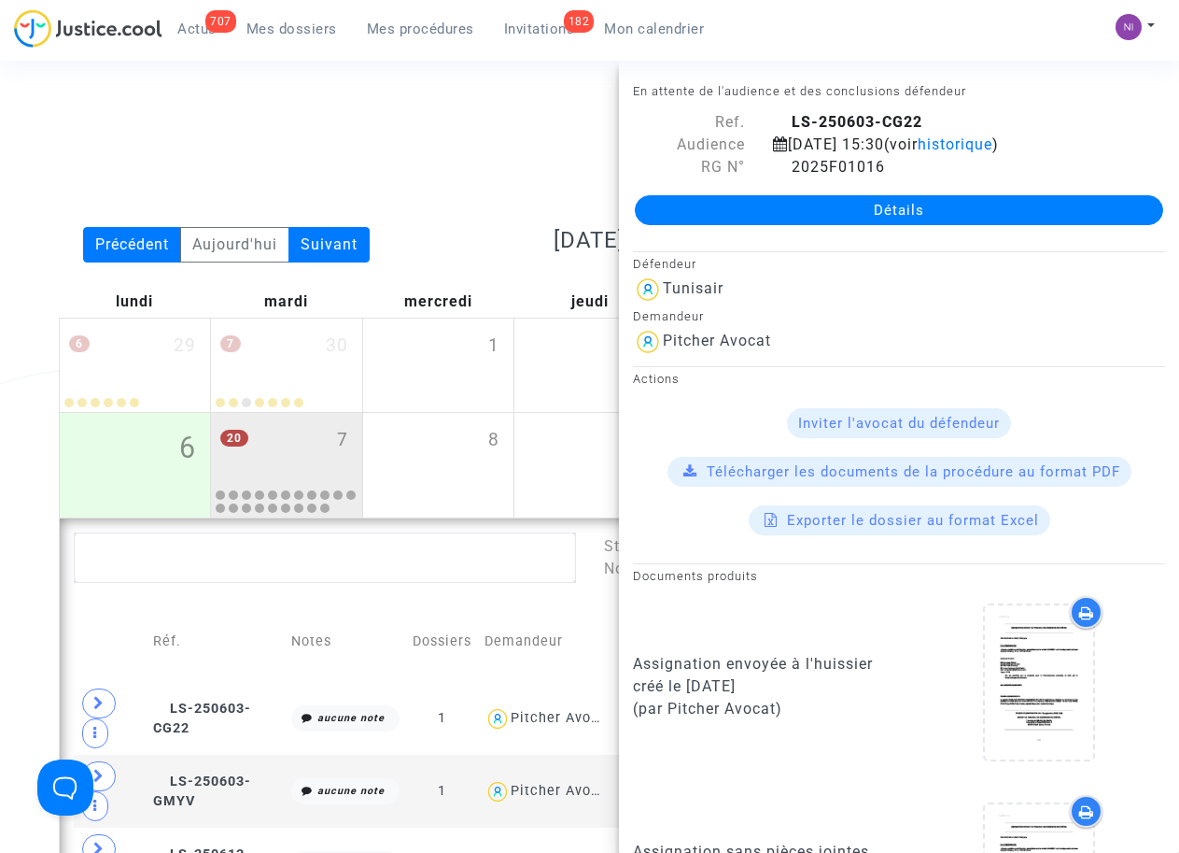
click at [925, 219] on link "Détails" at bounding box center [899, 210] width 528 height 30
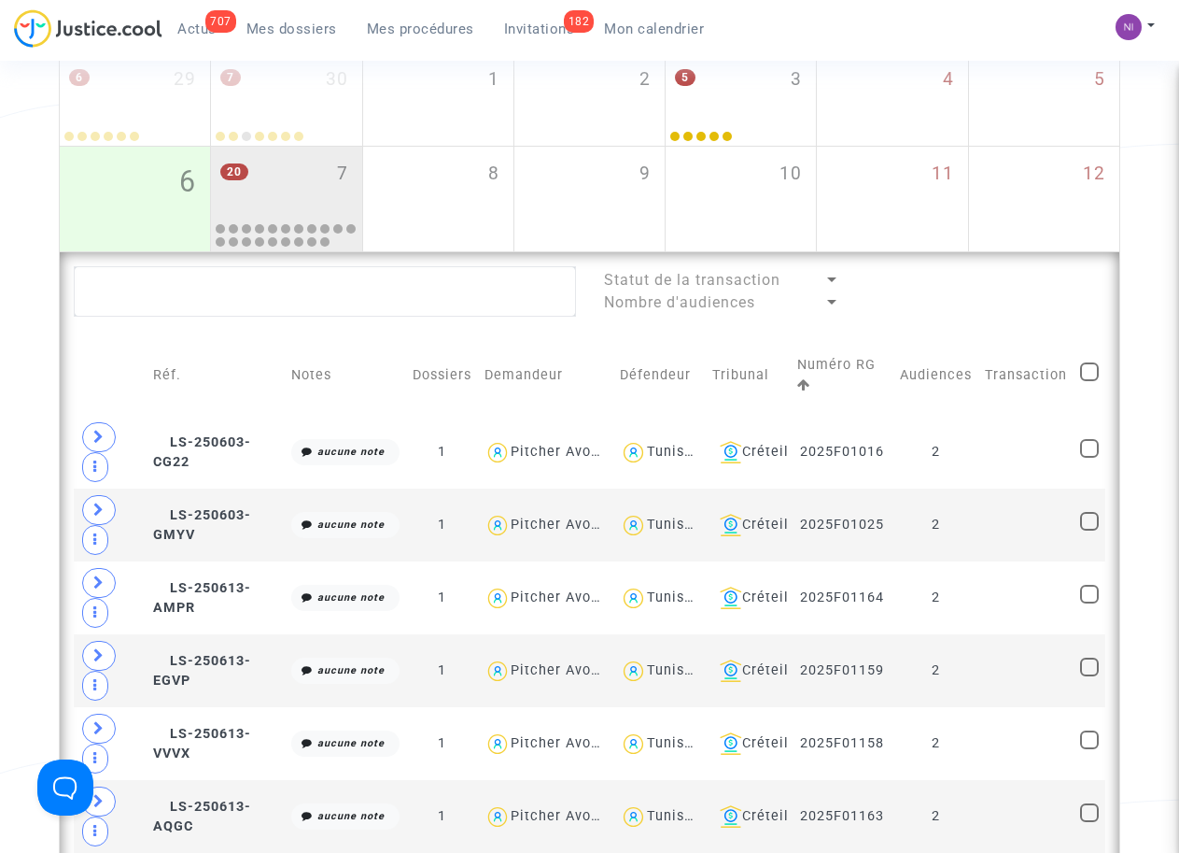
scroll to position [255, 0]
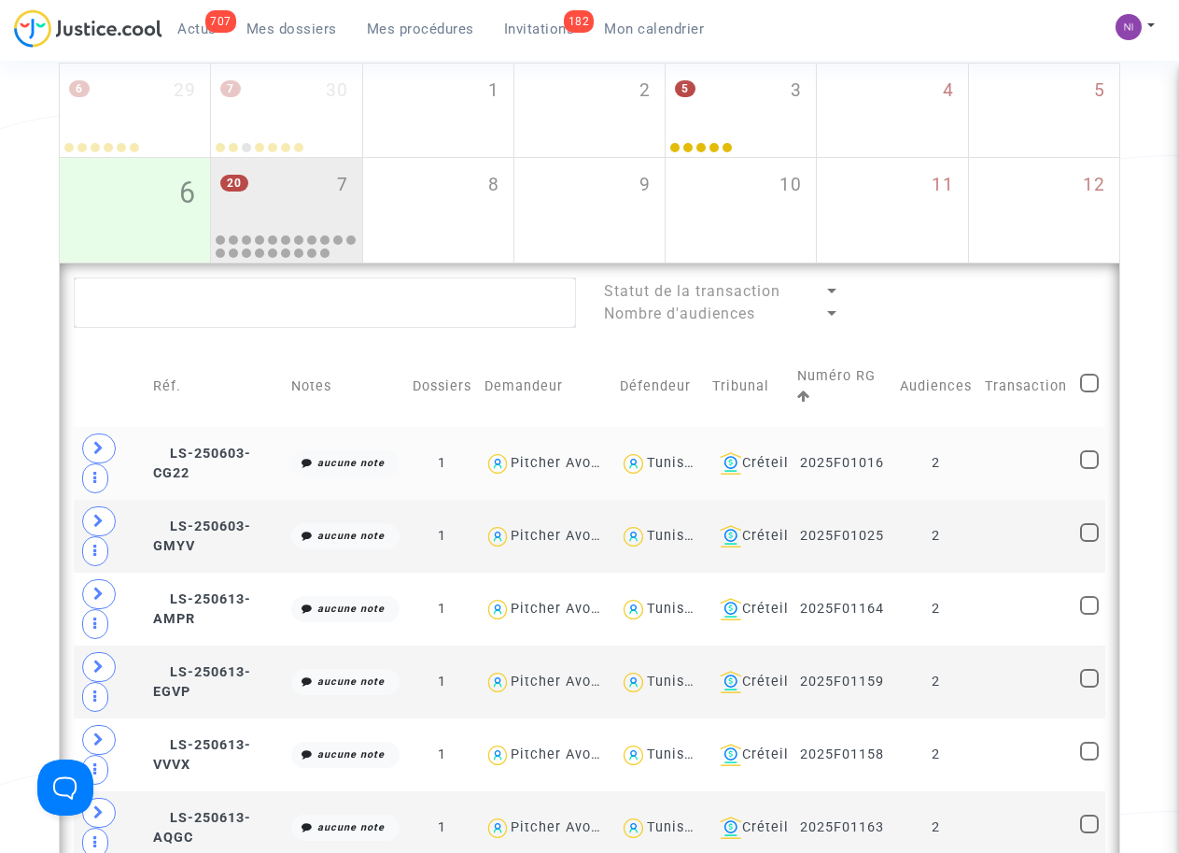
click at [1018, 461] on td at bounding box center [1026, 463] width 95 height 73
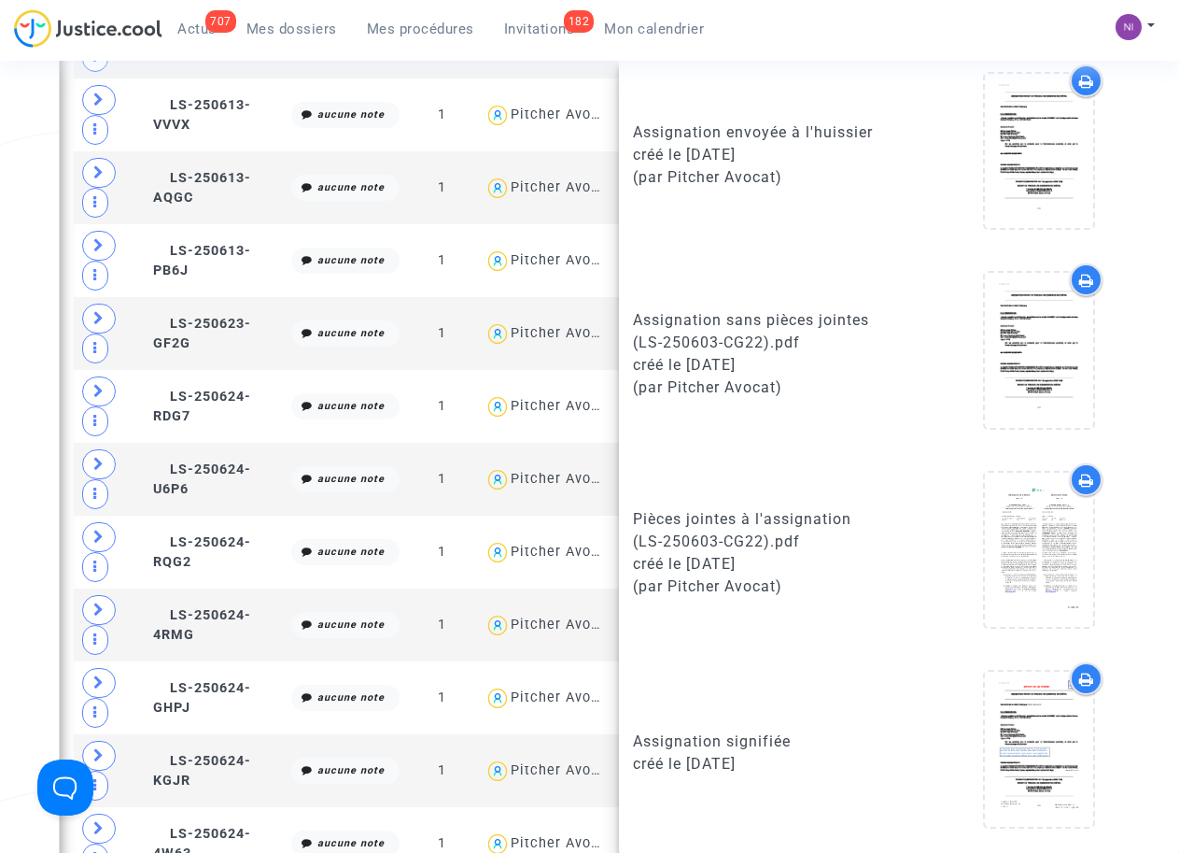
scroll to position [895, 0]
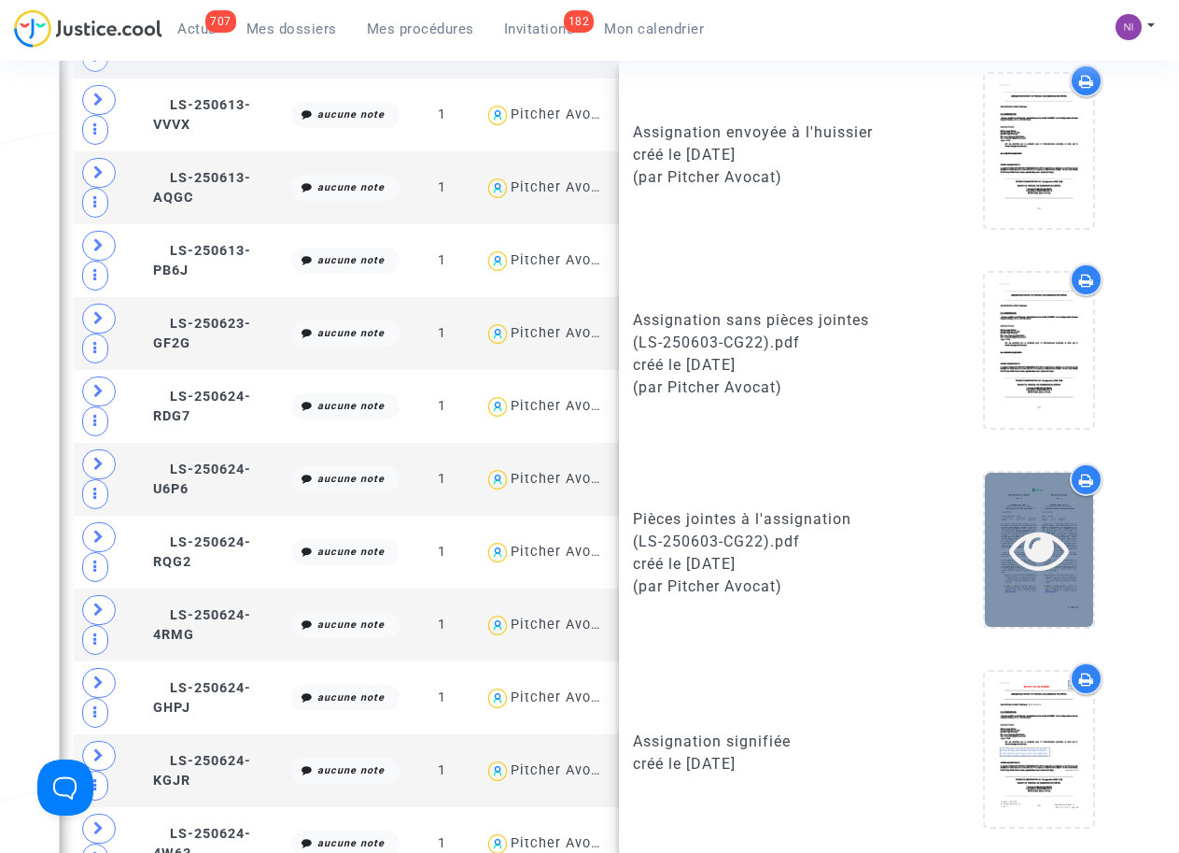
click at [1029, 539] on icon at bounding box center [1039, 549] width 61 height 60
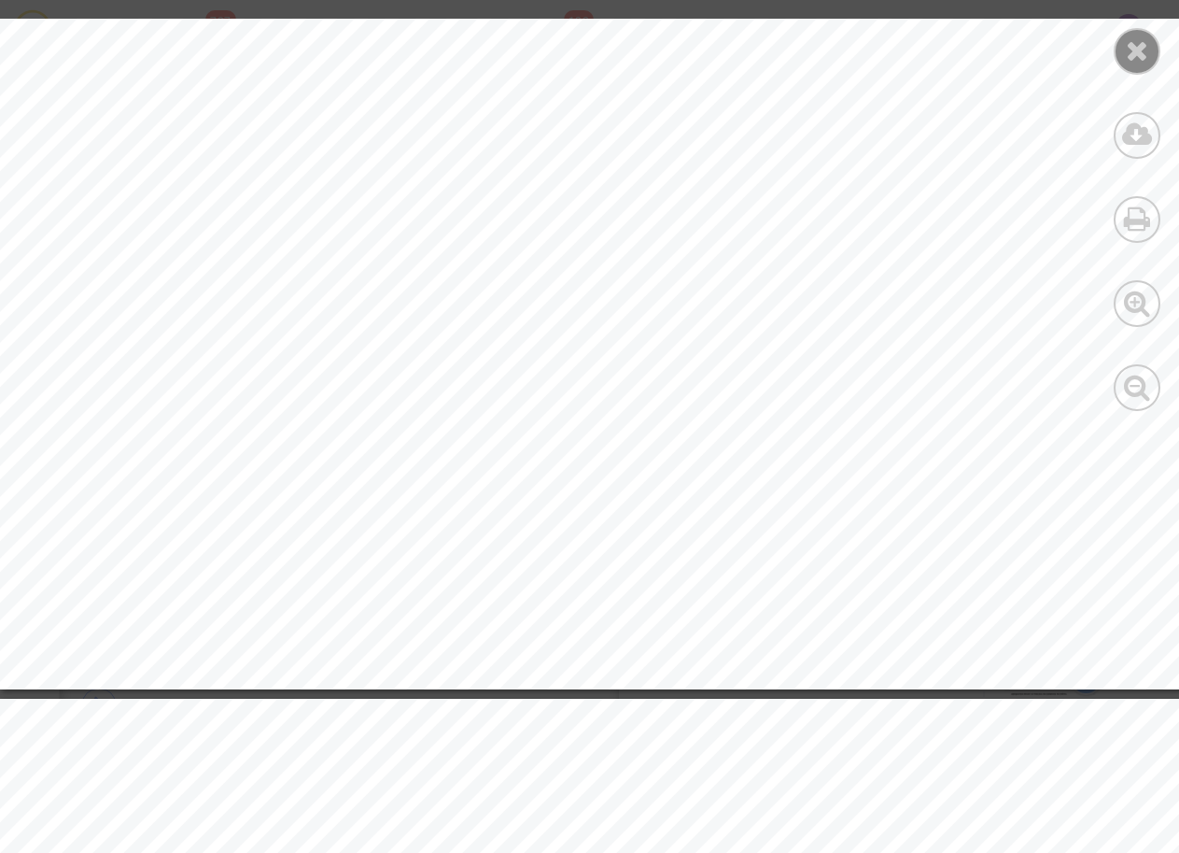
scroll to position [2887, 0]
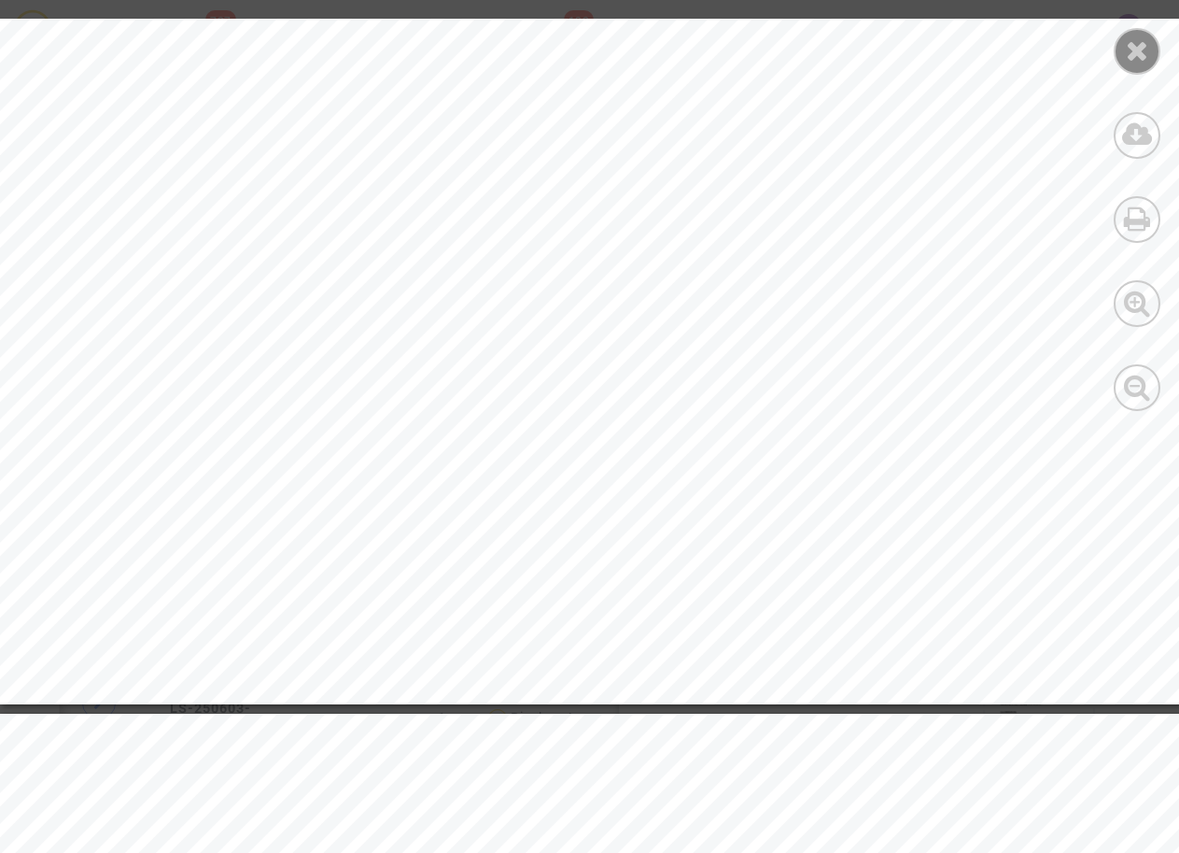
click at [1137, 54] on icon at bounding box center [1137, 50] width 23 height 28
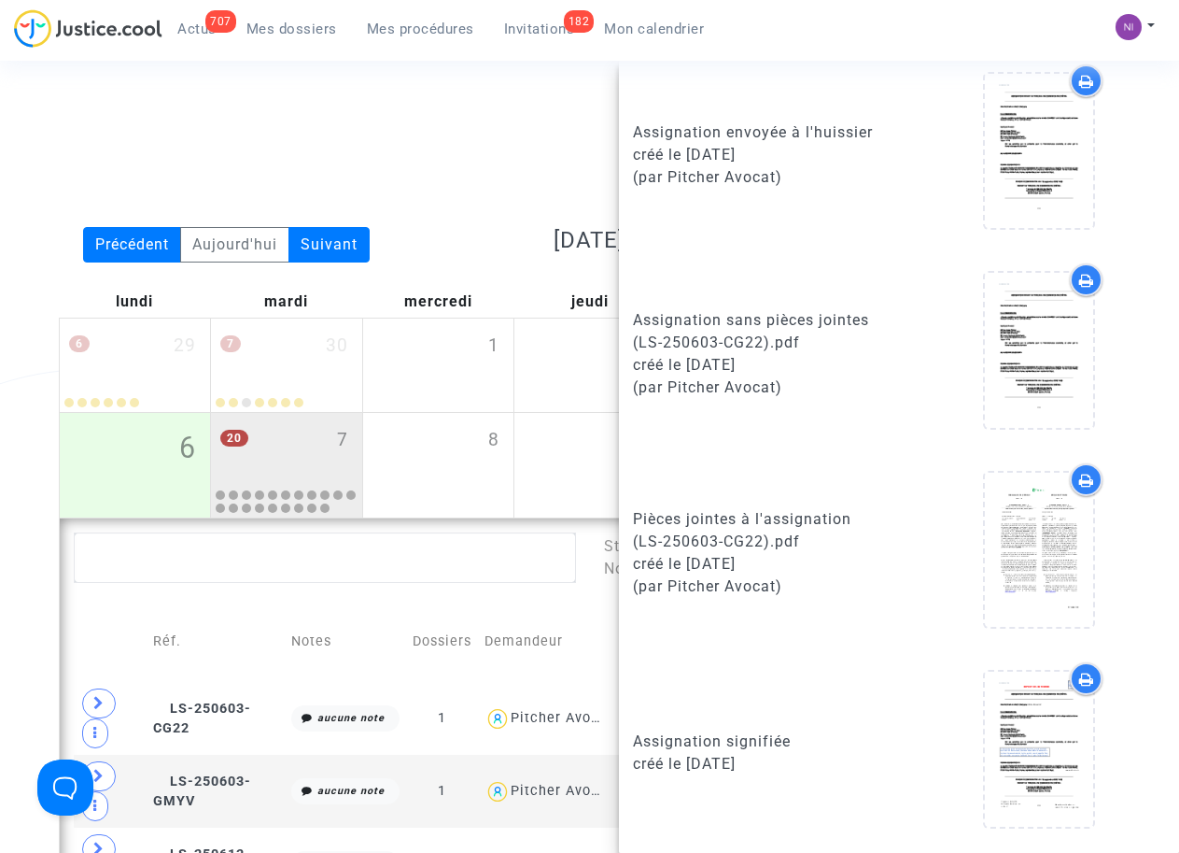
click at [401, 185] on div "Date de clôture d'instruction Date de conciliation Date d'audience Date de juge…" at bounding box center [590, 167] width 1090 height 120
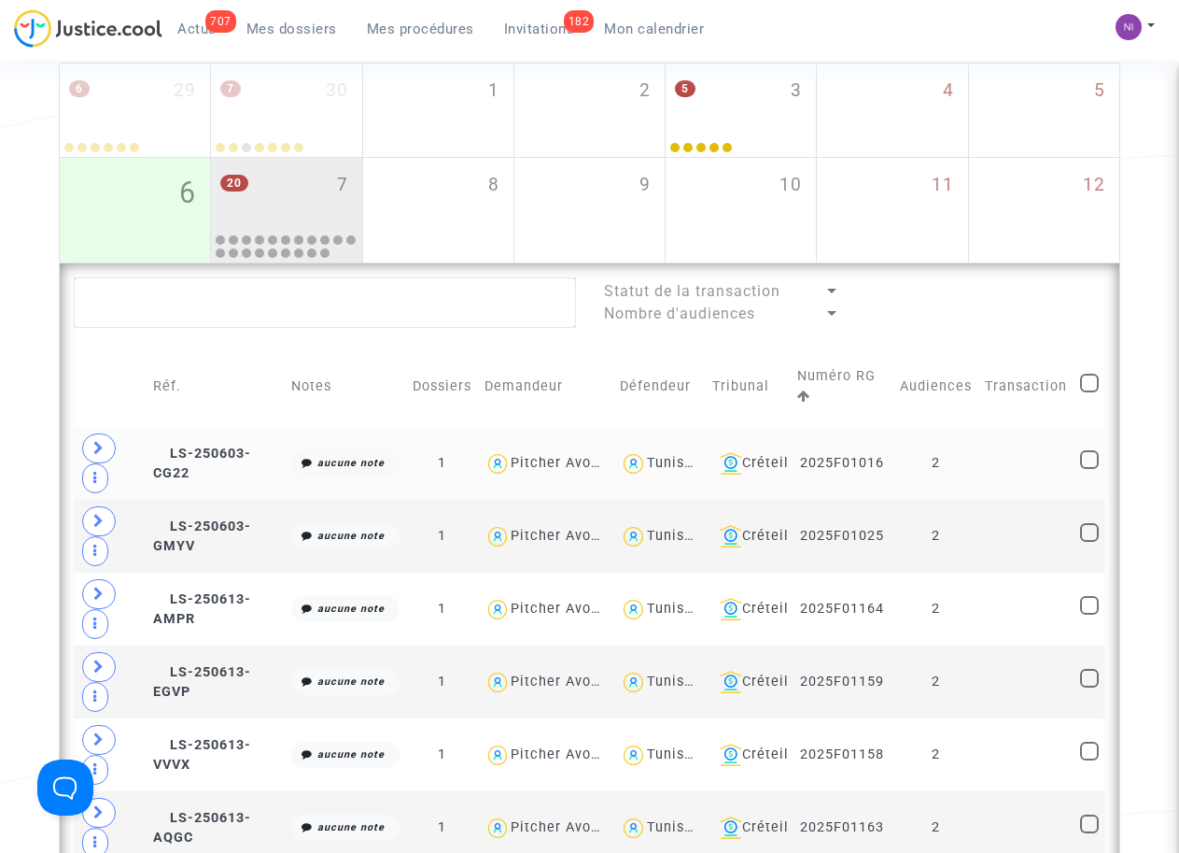
scroll to position [255, 0]
click at [992, 526] on td at bounding box center [1026, 536] width 95 height 73
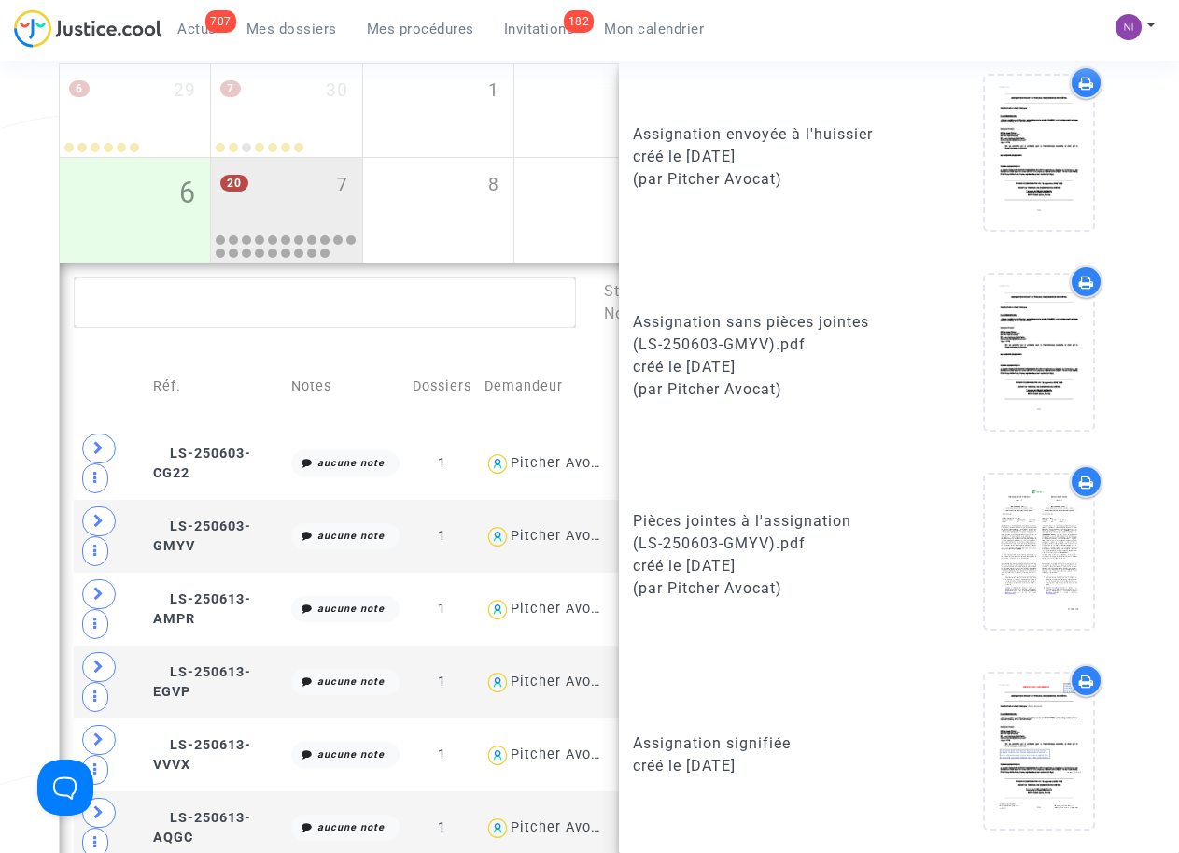
scroll to position [531, 0]
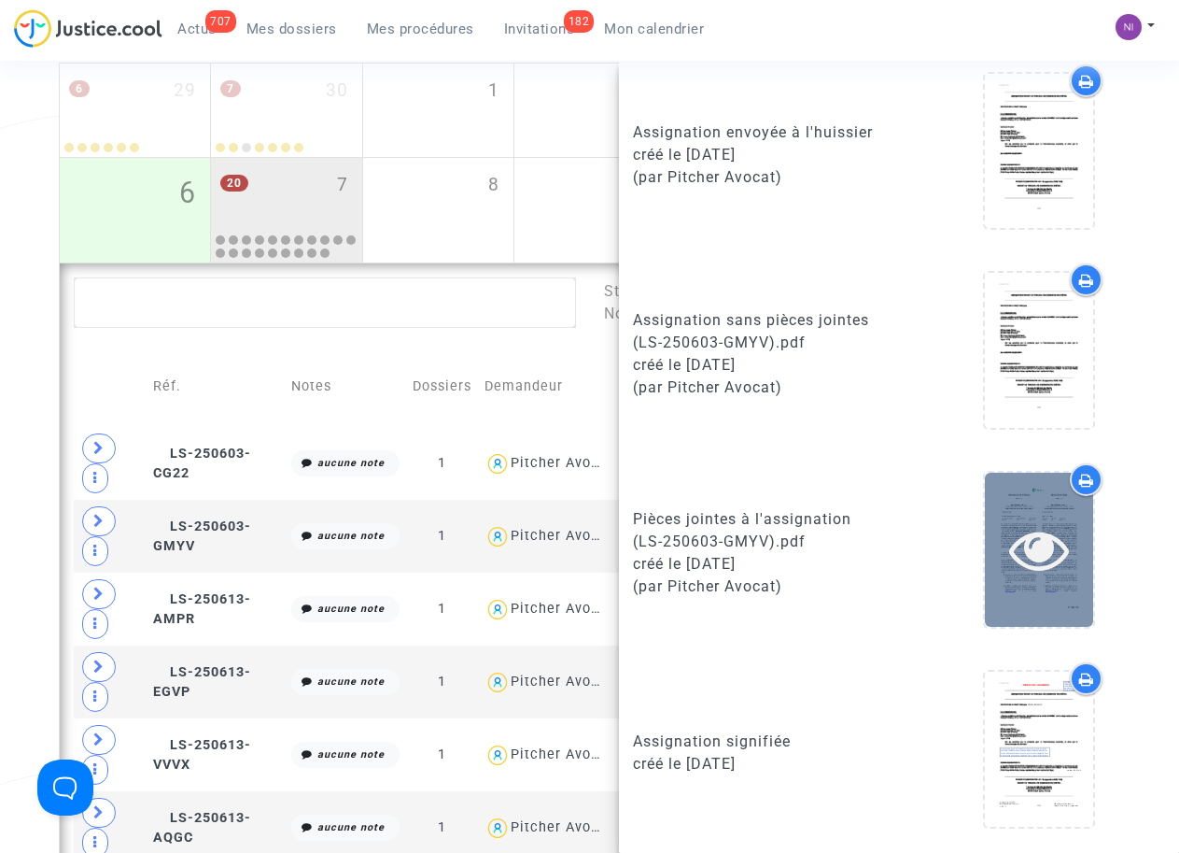
click at [1021, 553] on icon at bounding box center [1039, 549] width 61 height 60
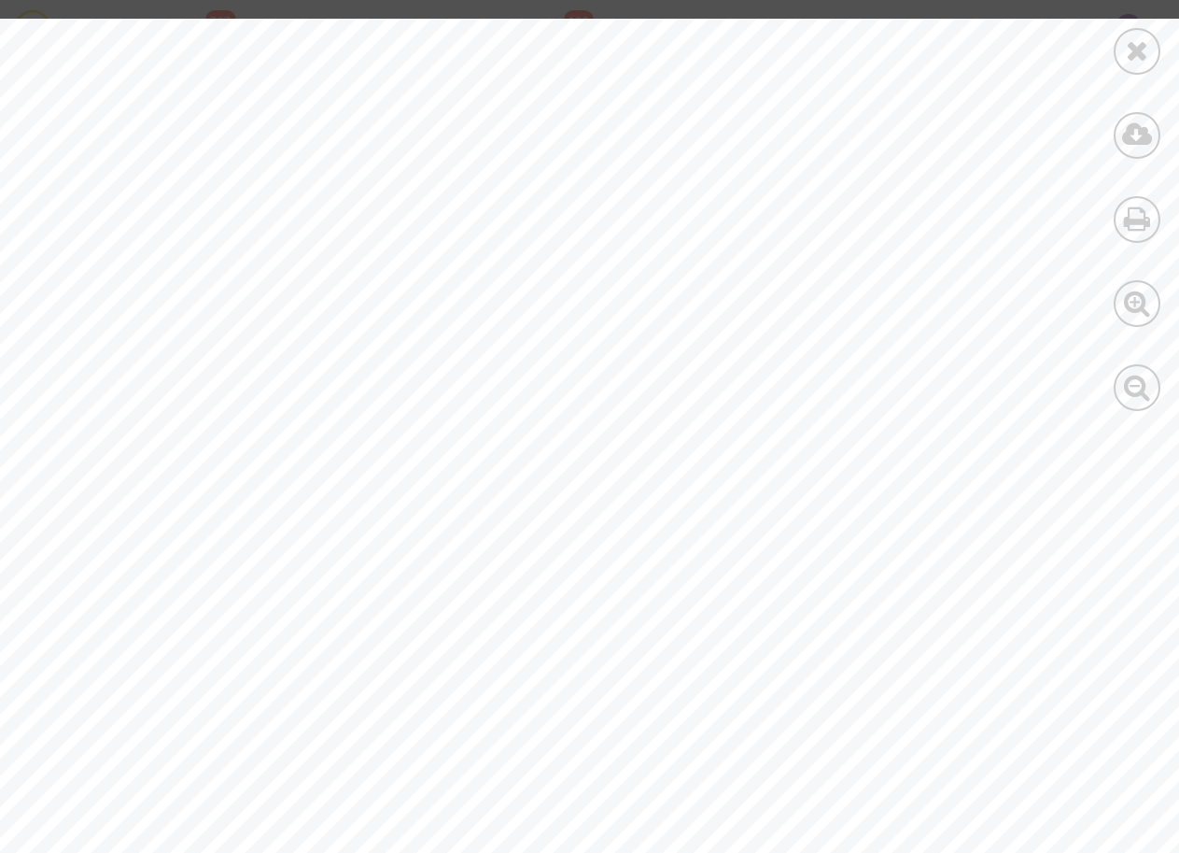
scroll to position [0, 0]
click at [1134, 59] on icon at bounding box center [1137, 50] width 23 height 28
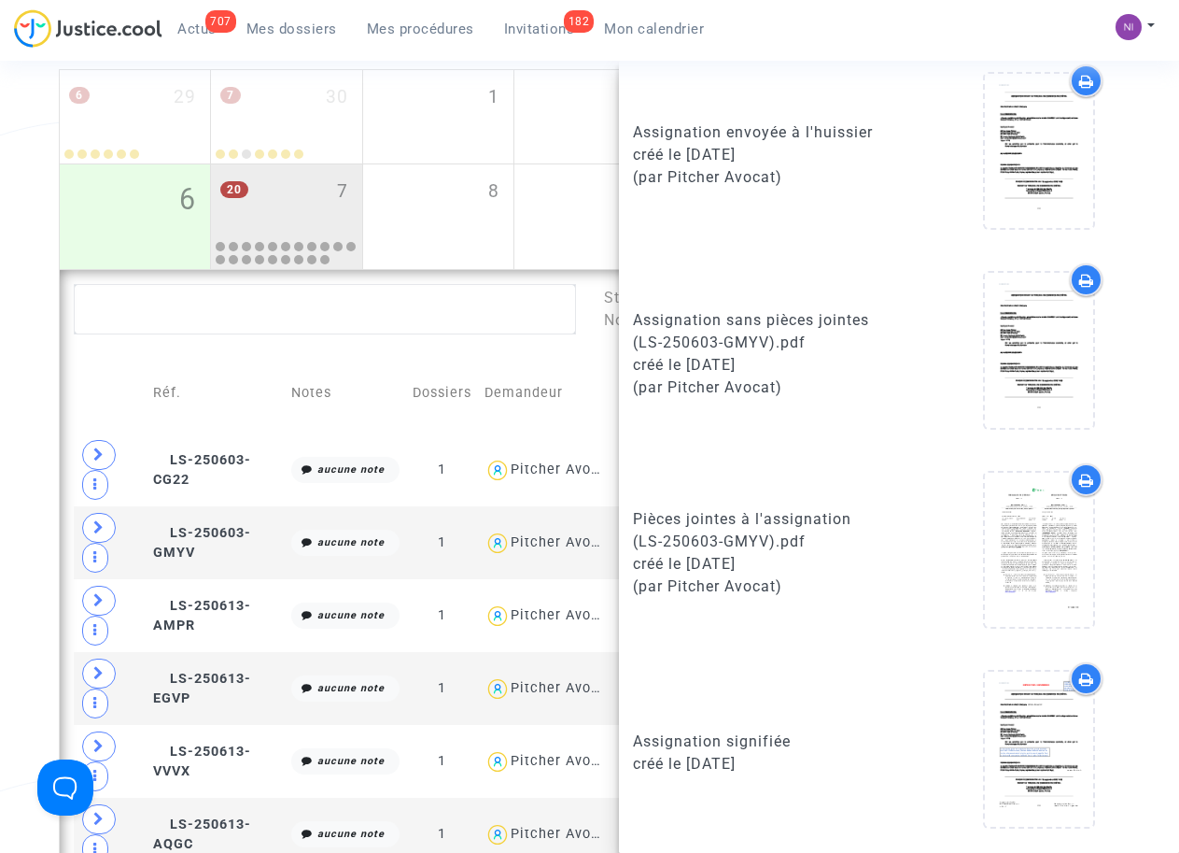
scroll to position [255, 0]
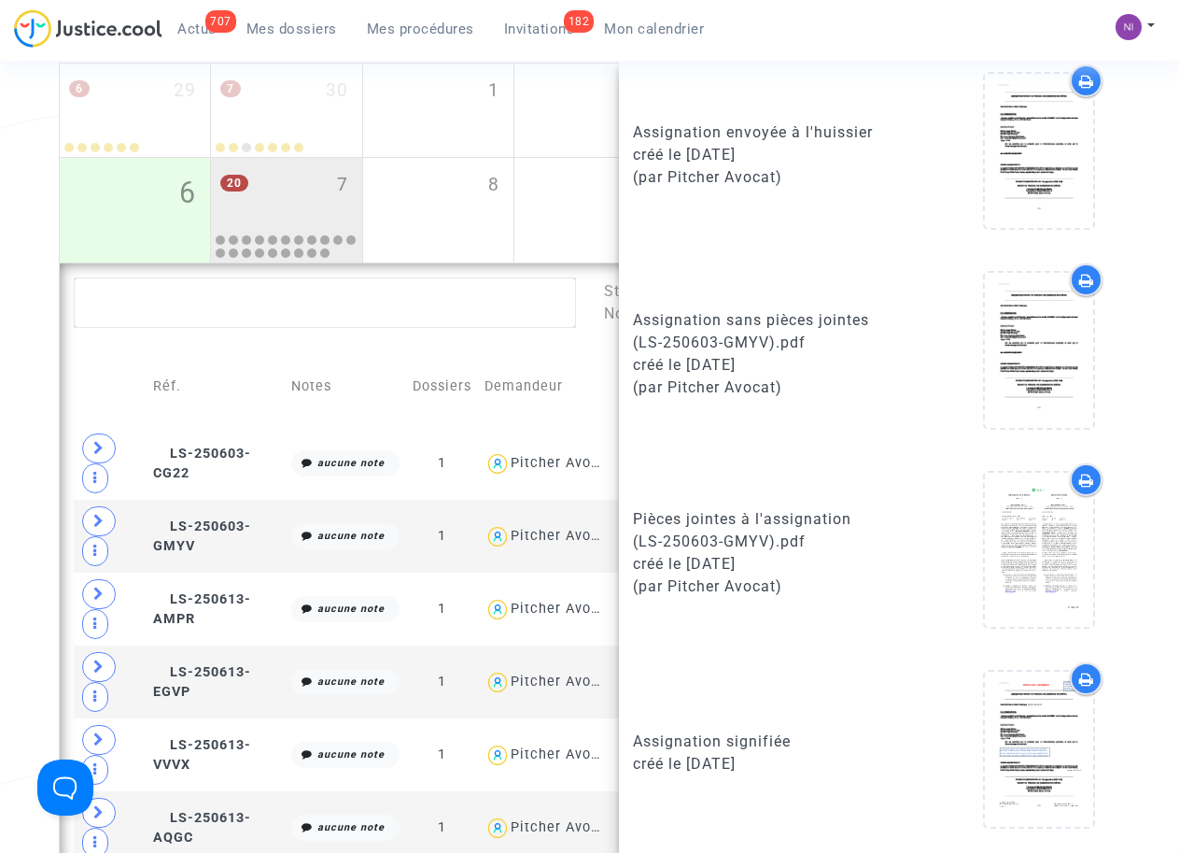
click at [444, 352] on td "Dossiers" at bounding box center [442, 386] width 72 height 80
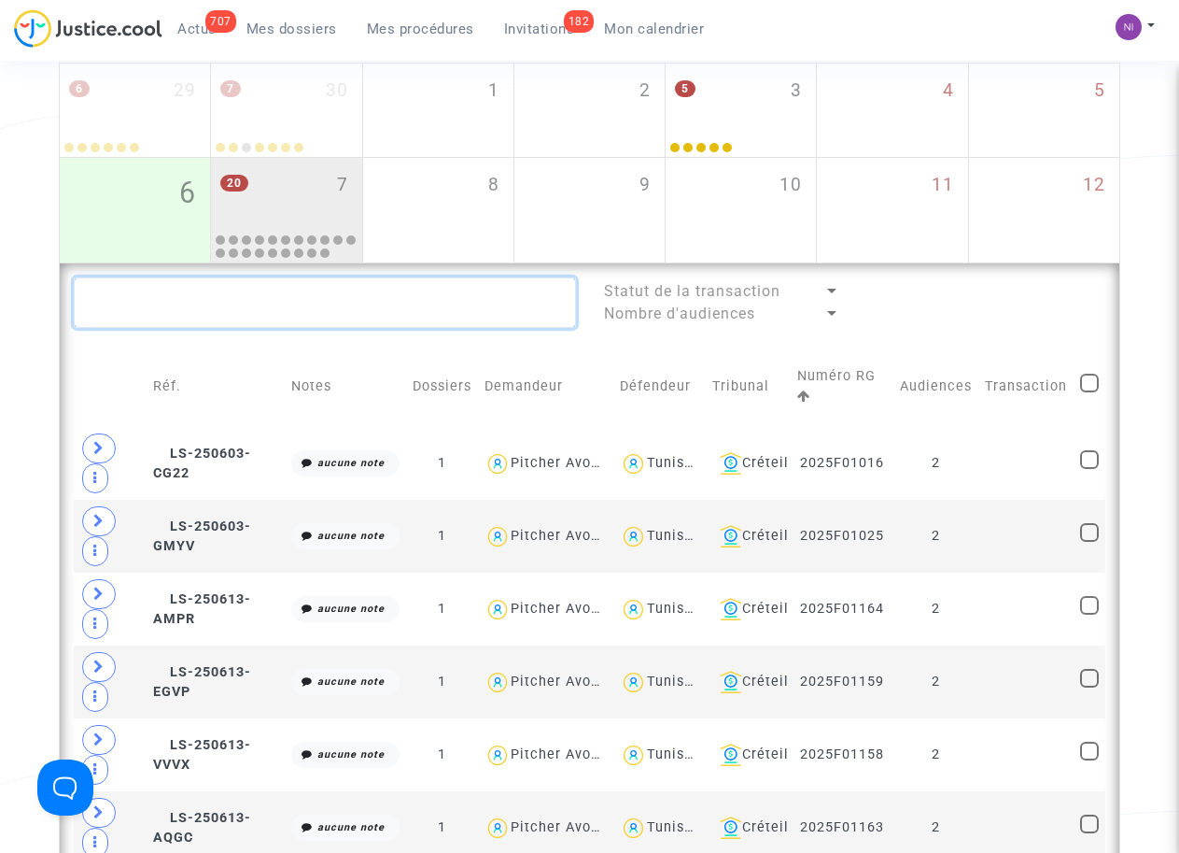
click at [222, 312] on textarea at bounding box center [324, 302] width 501 height 50
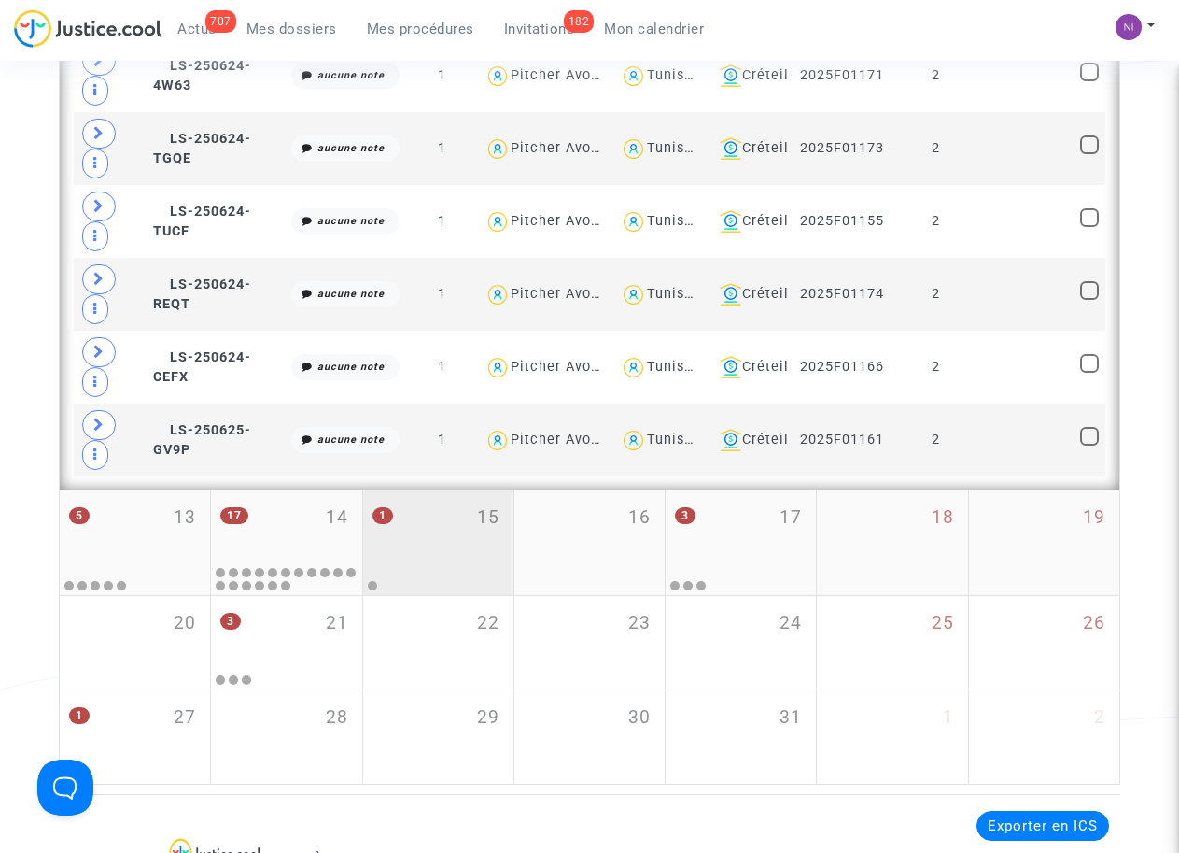
scroll to position [1662, 0]
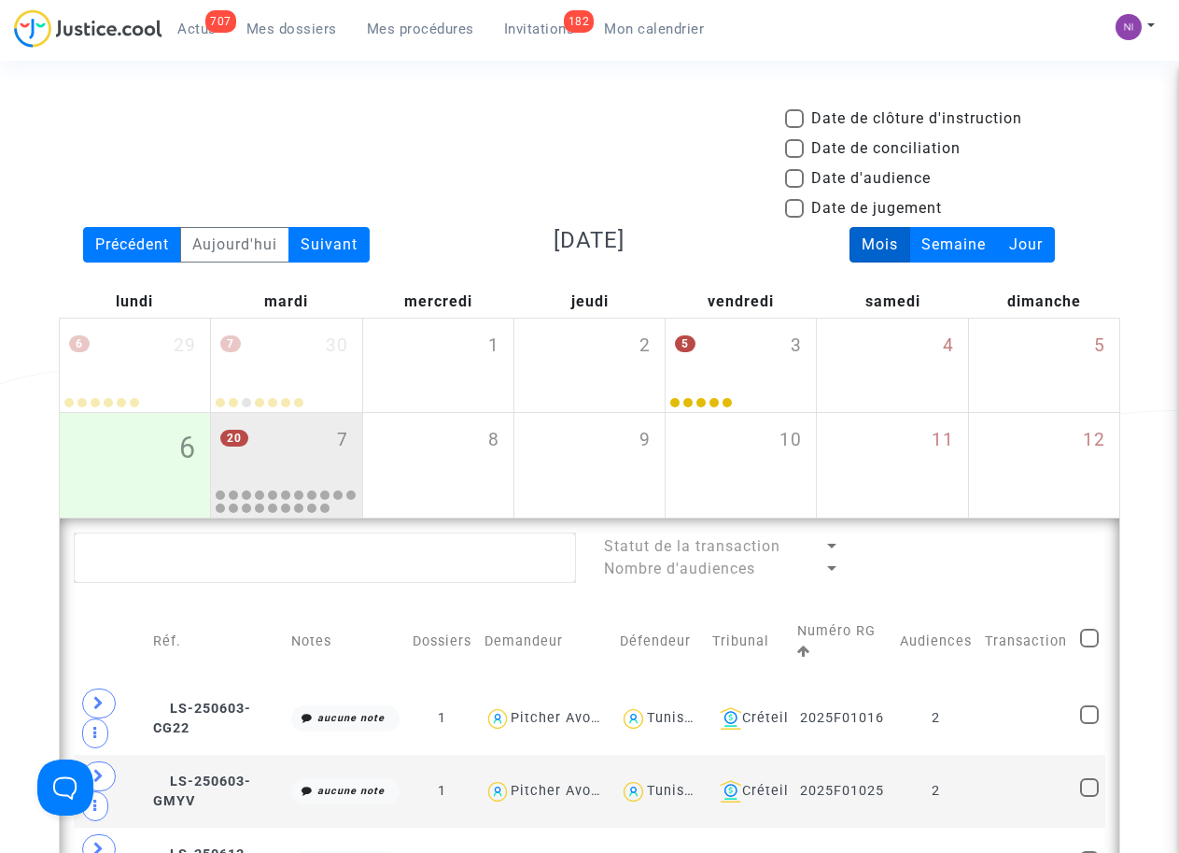
scroll to position [0, 0]
click at [529, 143] on div "Date de clôture d'instruction Date de conciliation Date d'audience Date de juge…" at bounding box center [590, 167] width 1090 height 120
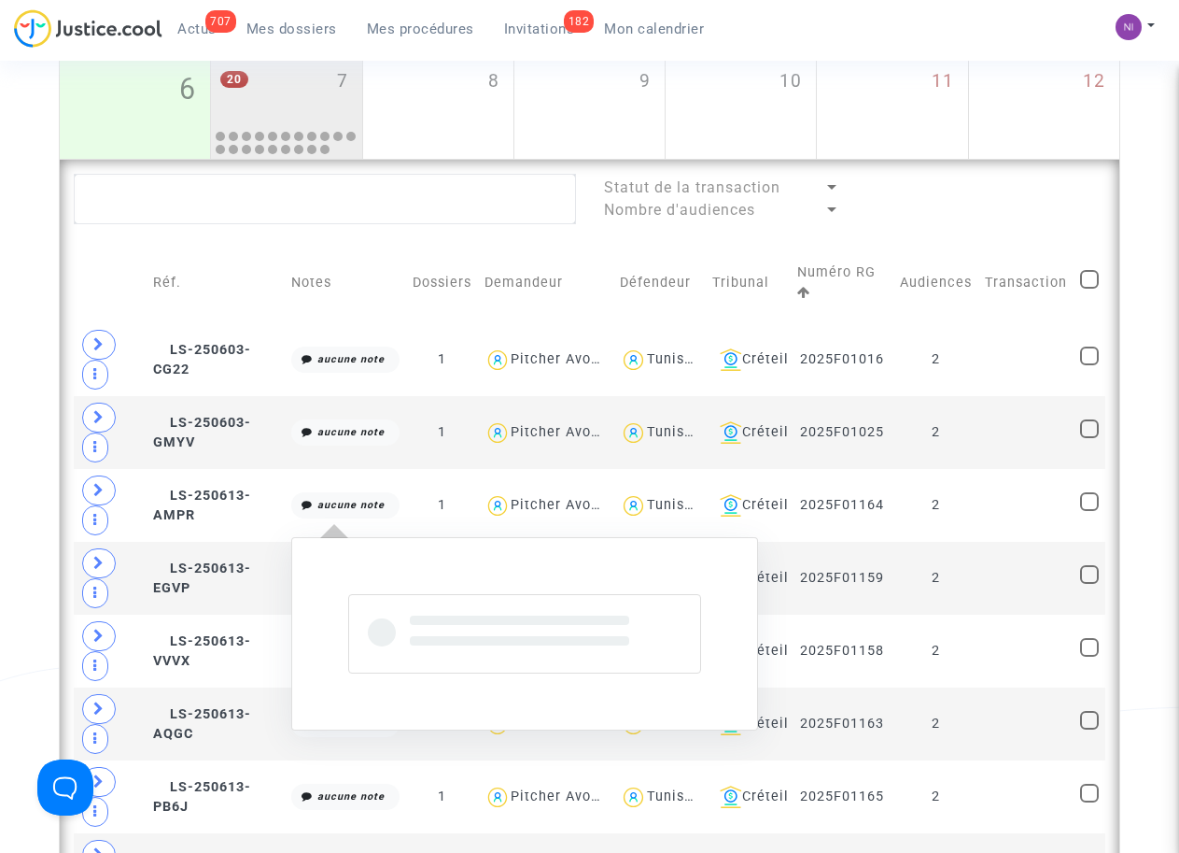
scroll to position [383, 0]
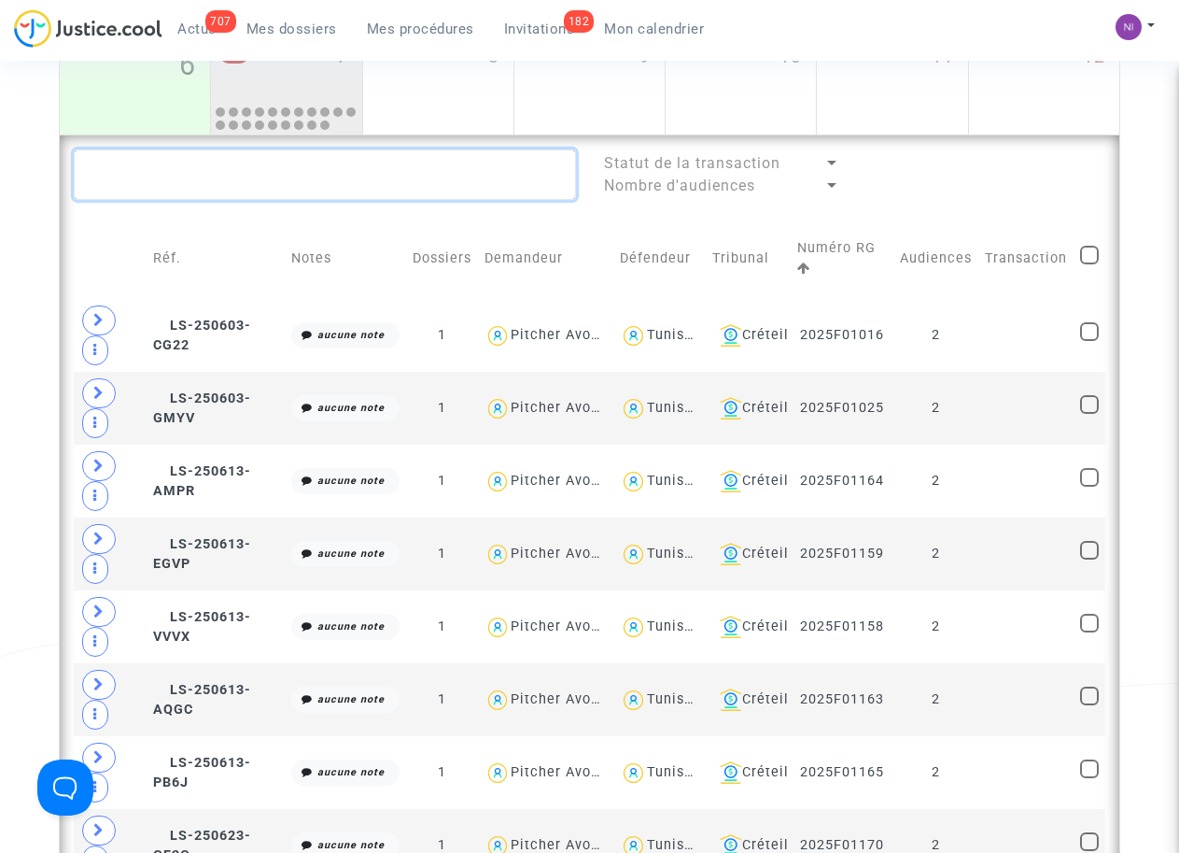
click at [210, 172] on textarea at bounding box center [324, 174] width 501 height 50
paste textarea "2025F01715"
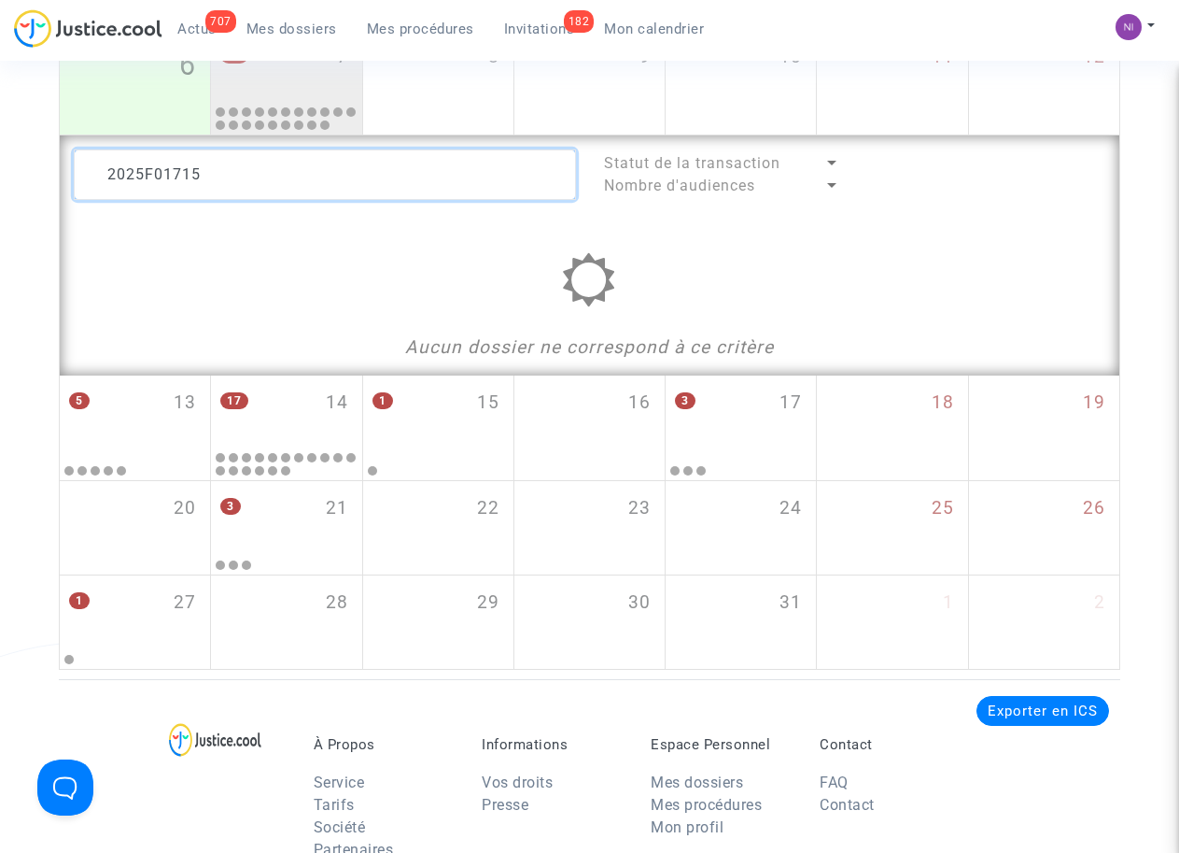
type textarea "2025F01715"
click at [11, 412] on div "Date de clôture d'instruction Date de conciliation Date d'audience Date de juge…" at bounding box center [589, 197] width 1179 height 945
drag, startPoint x: 190, startPoint y: 170, endPoint x: 77, endPoint y: 170, distance: 113.9
click at [77, 170] on textarea at bounding box center [324, 174] width 501 height 50
